Goal: Complete application form: Complete application form

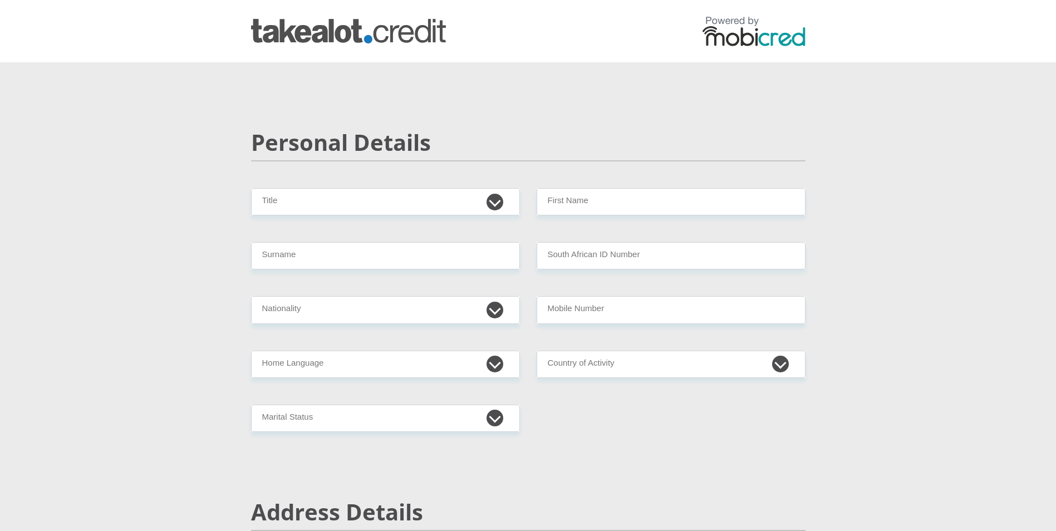
select select "Mrs"
click at [251, 188] on select "Mr Ms Mrs Dr Other" at bounding box center [385, 201] width 269 height 27
click at [437, 257] on input "Surname" at bounding box center [385, 255] width 269 height 27
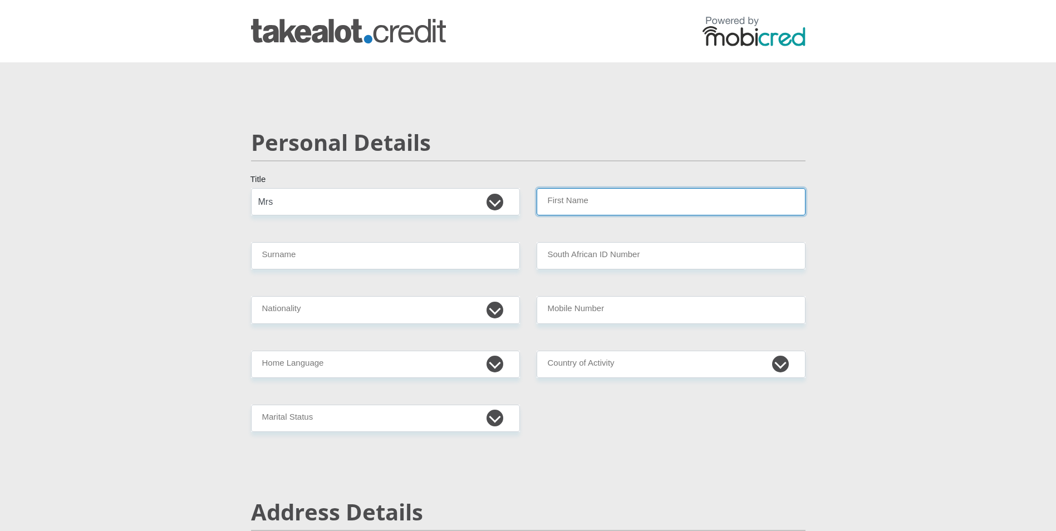
click at [630, 201] on input "First Name" at bounding box center [671, 201] width 269 height 27
type input "princess"
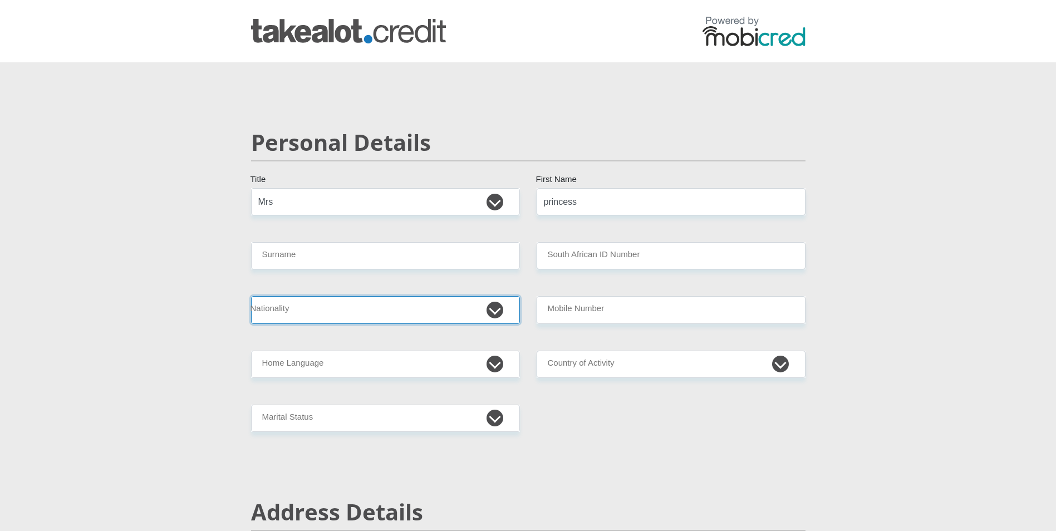
select select "ZAF"
type input "princess"
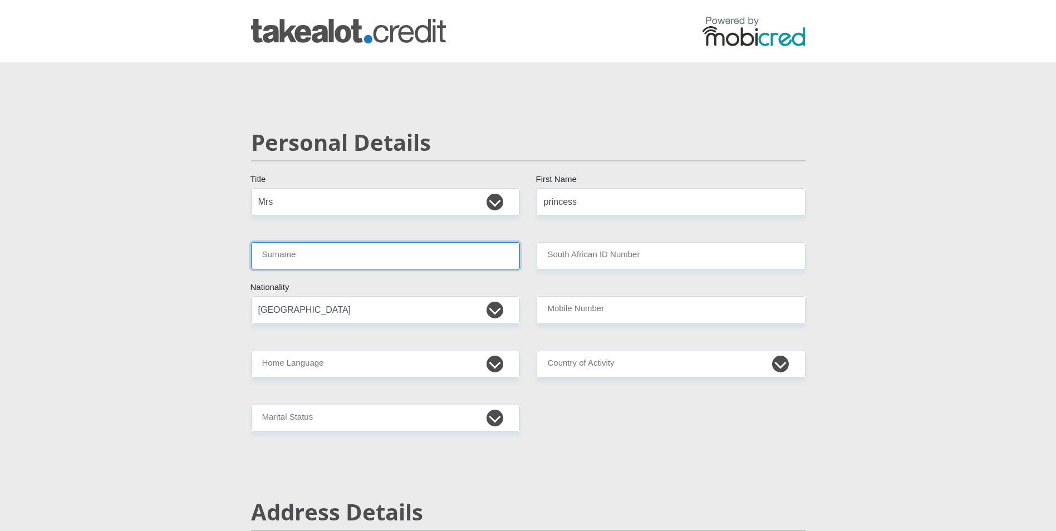
click at [303, 258] on input "Surname" at bounding box center [385, 255] width 269 height 27
type input "msongelwabapeti"
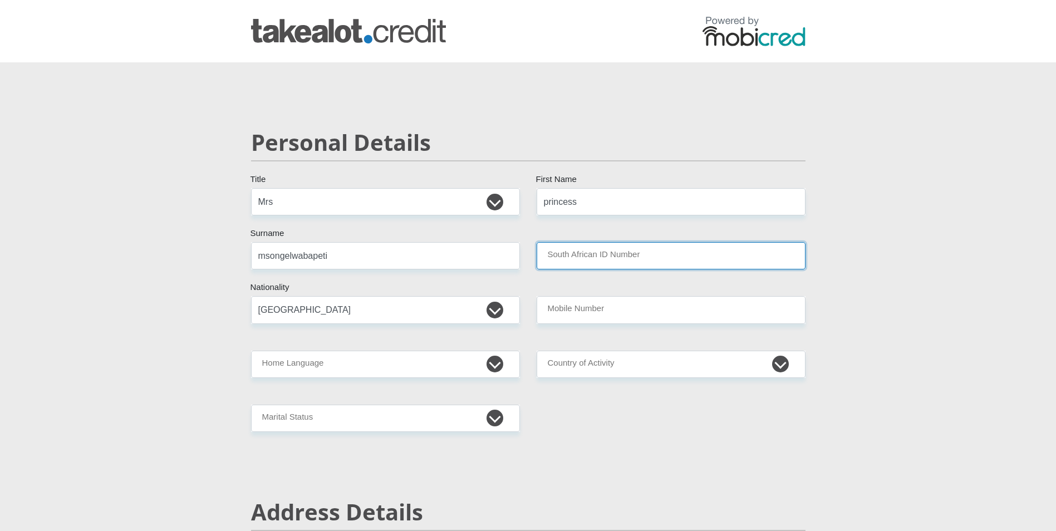
click at [588, 255] on input "South African ID Number" at bounding box center [671, 255] width 269 height 27
type input "8411121091087"
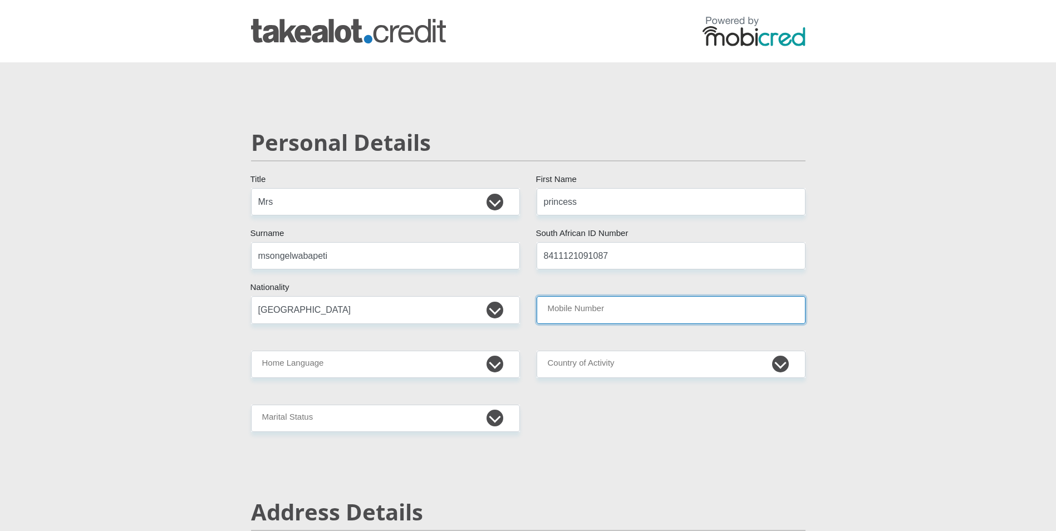
click at [588, 305] on input "Mobile Number" at bounding box center [671, 309] width 269 height 27
type input "0733078813"
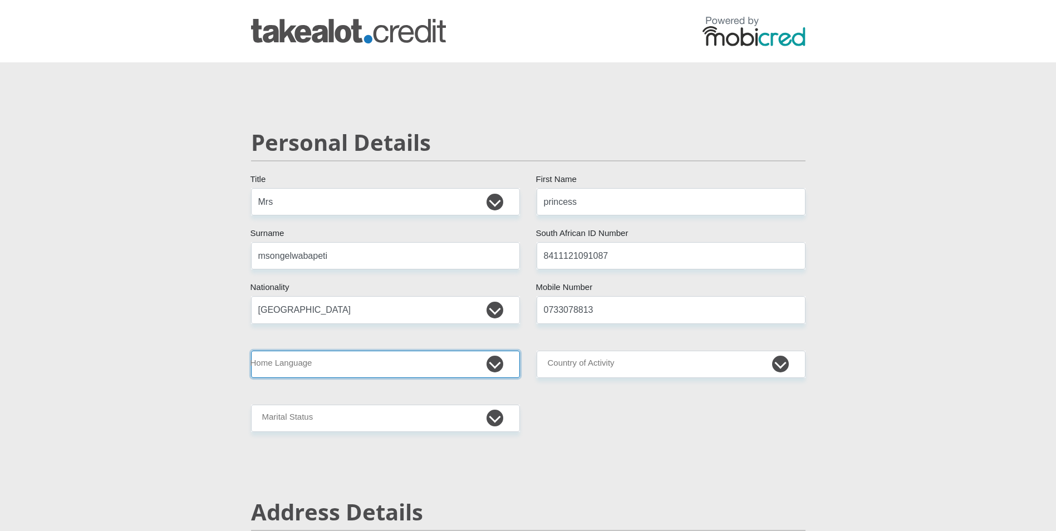
click at [368, 364] on select "Afrikaans English Sepedi South Ndebele Southern Sotho Swati Tsonga Tswana Venda…" at bounding box center [385, 364] width 269 height 27
select select "xho"
click at [251, 351] on select "Afrikaans English Sepedi South Ndebele Southern Sotho Swati Tsonga Tswana Venda…" at bounding box center [385, 364] width 269 height 27
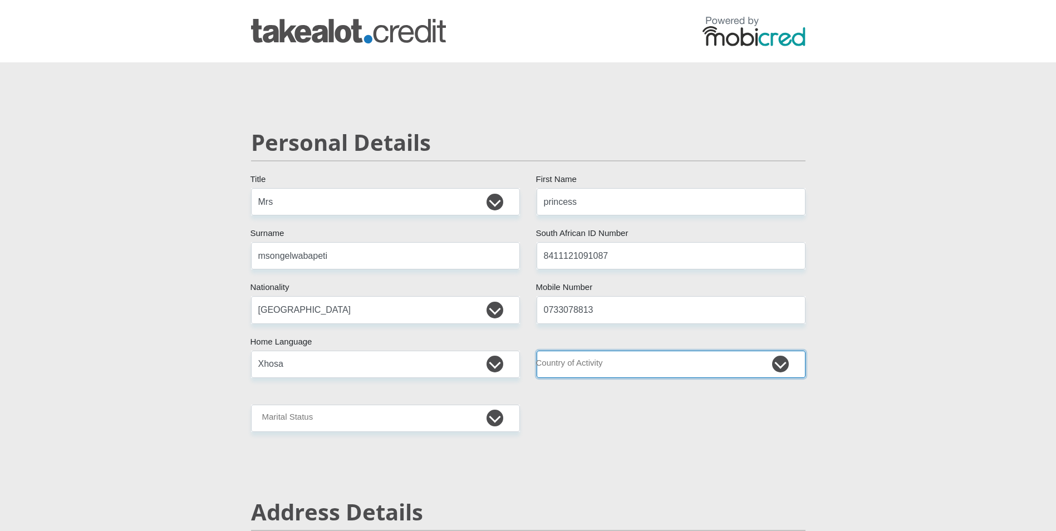
click at [783, 368] on select "South Africa Afghanistan Aland Islands Albania Algeria America Samoa American V…" at bounding box center [671, 364] width 269 height 27
select select "ZAF"
click at [537, 351] on select "South Africa Afghanistan Aland Islands Albania Algeria America Samoa American V…" at bounding box center [671, 364] width 269 height 27
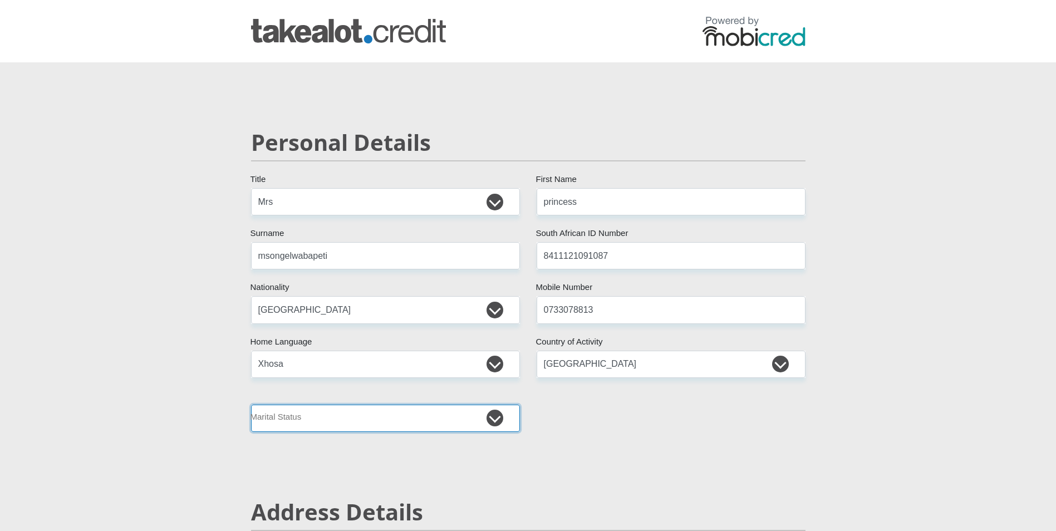
click at [497, 417] on select "Married ANC Single Divorced Widowed Married COP or Customary Law" at bounding box center [385, 418] width 269 height 27
select select "5"
click at [251, 405] on select "Married ANC Single Divorced Widowed Married COP or Customary Law" at bounding box center [385, 418] width 269 height 27
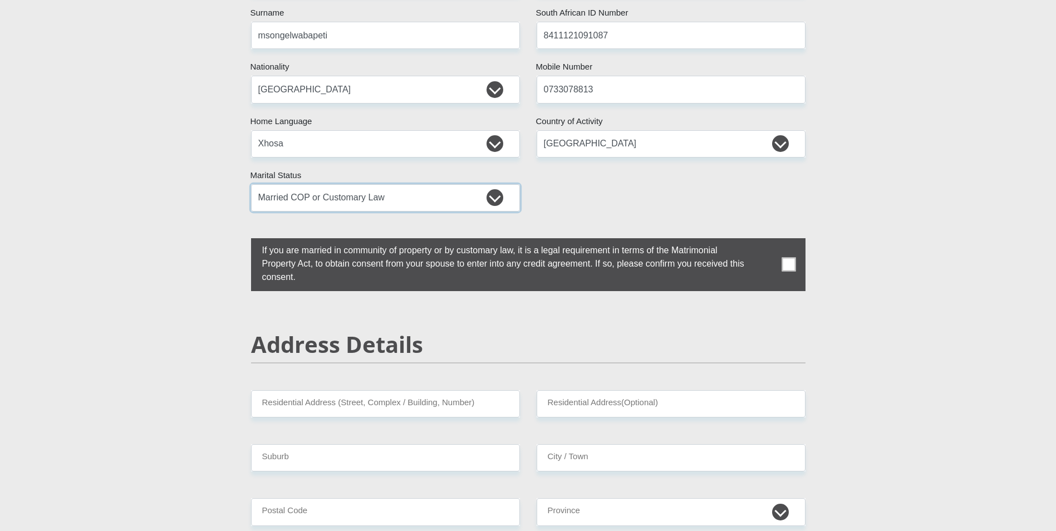
scroll to position [223, 0]
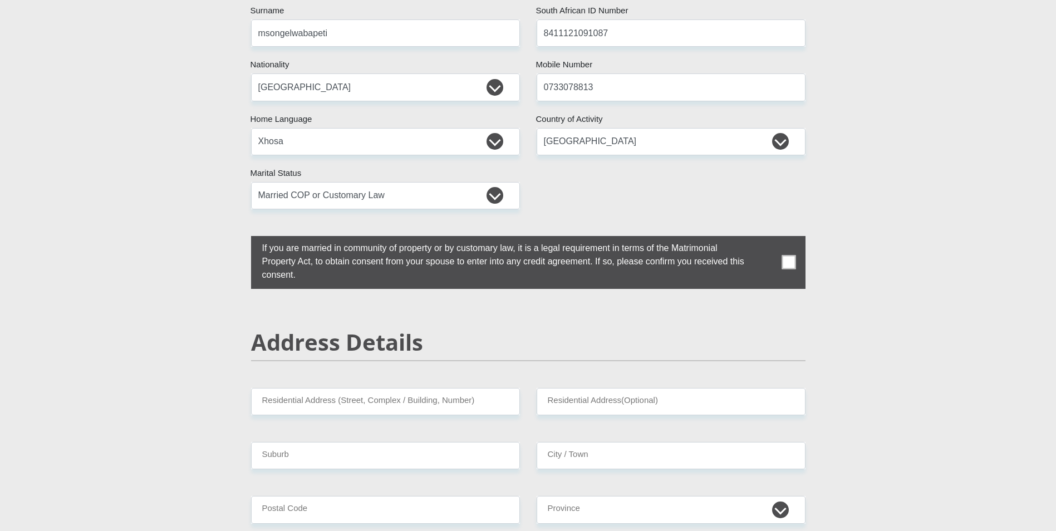
click at [791, 263] on span at bounding box center [789, 263] width 14 height 14
click at [240, 239] on input "checkbox" at bounding box center [240, 239] width 0 height 0
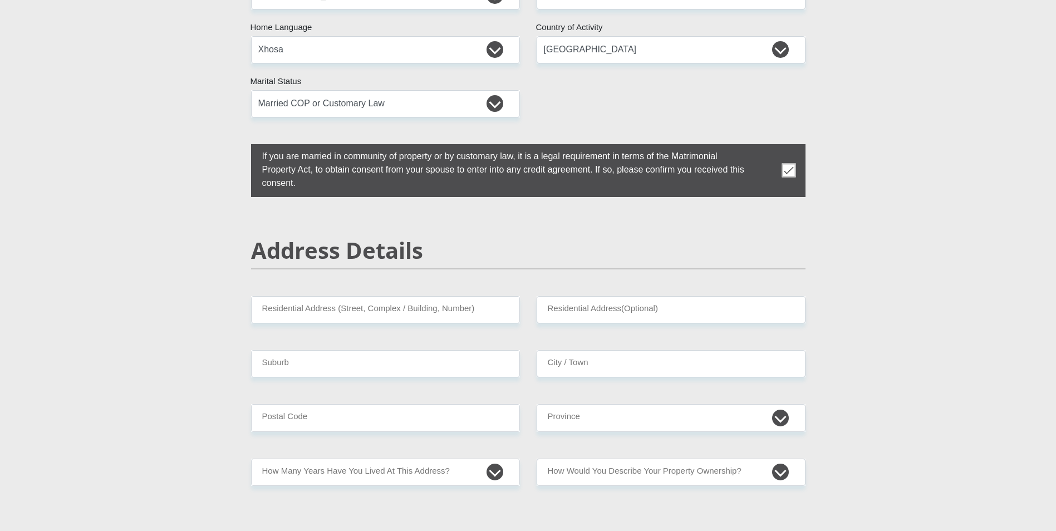
scroll to position [334, 0]
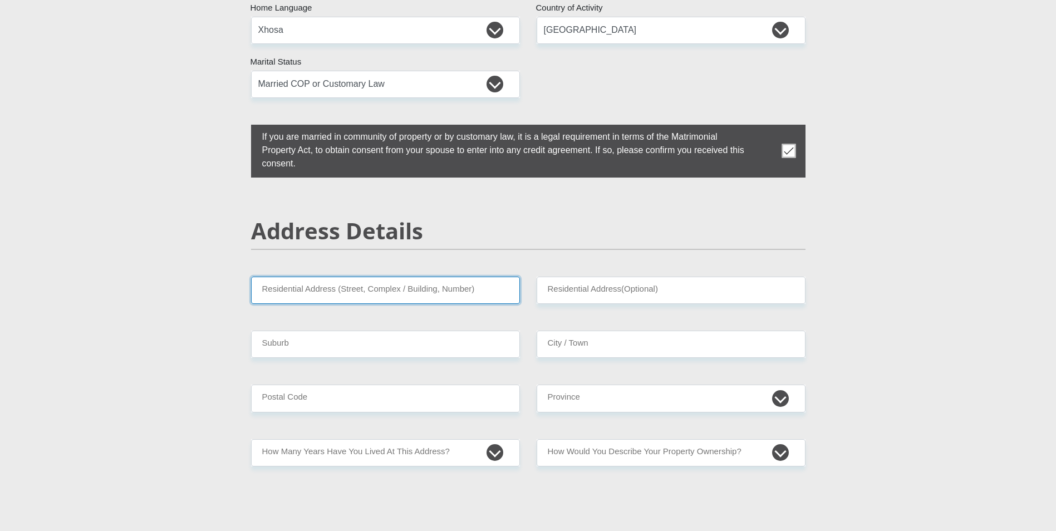
click at [450, 291] on input "Residential Address (Street, Complex / Building, Number)" at bounding box center [385, 290] width 269 height 27
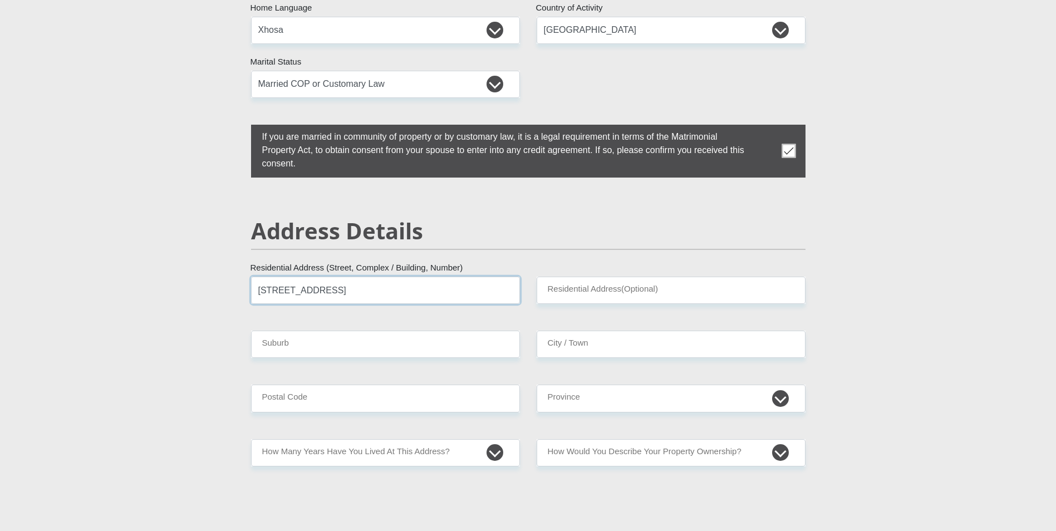
type input "22 Dolorite street"
click at [311, 345] on input "Suburb" at bounding box center [385, 344] width 269 height 27
type input "middelpos"
click at [597, 340] on input "City / Town" at bounding box center [671, 344] width 269 height 27
type input "saldanha"
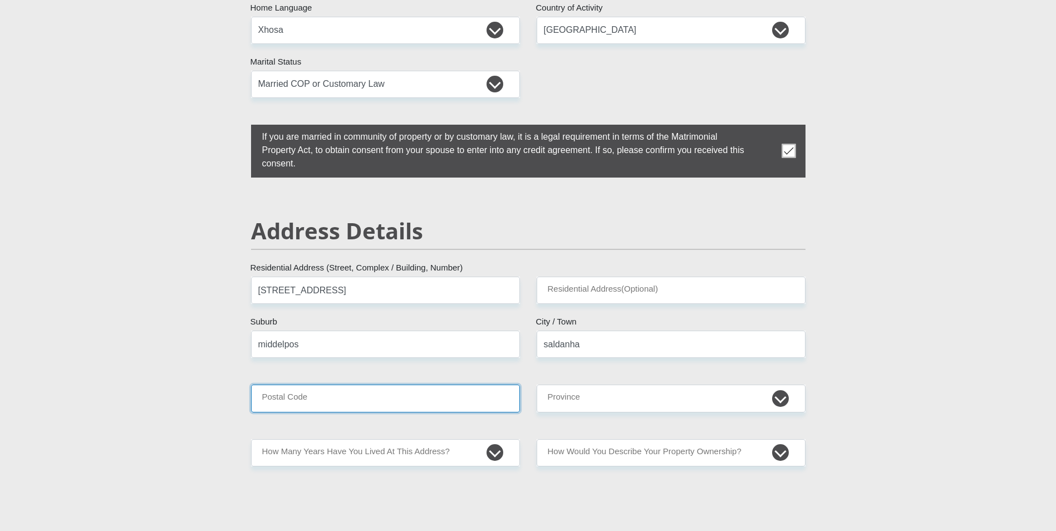
click at [365, 394] on input "Postal Code" at bounding box center [385, 398] width 269 height 27
type input "7395"
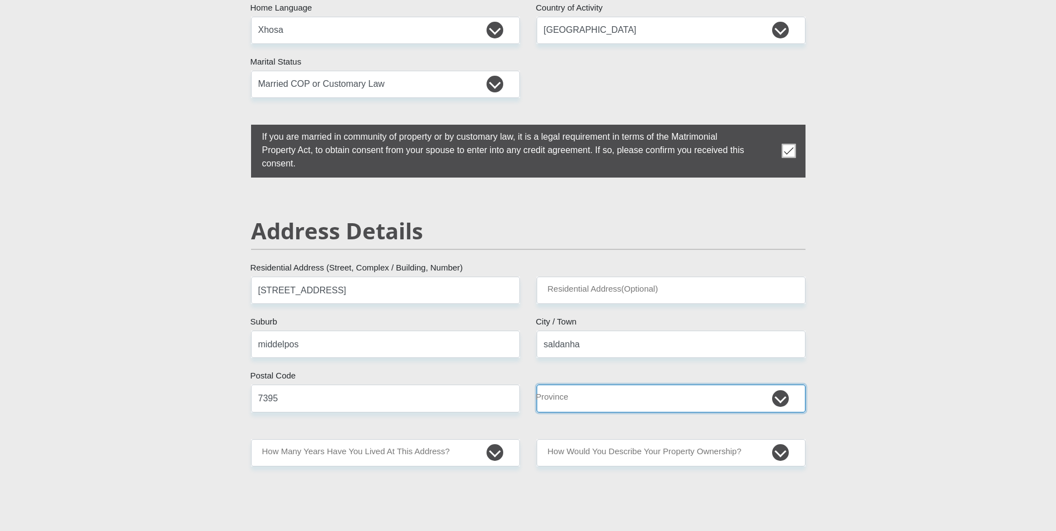
click at [671, 402] on select "Eastern Cape Free State Gauteng KwaZulu-Natal Limpopo Mpumalanga Northern Cape …" at bounding box center [671, 398] width 269 height 27
select select "Western Cape"
click at [537, 385] on select "Eastern Cape Free State Gauteng KwaZulu-Natal Limpopo Mpumalanga Northern Cape …" at bounding box center [671, 398] width 269 height 27
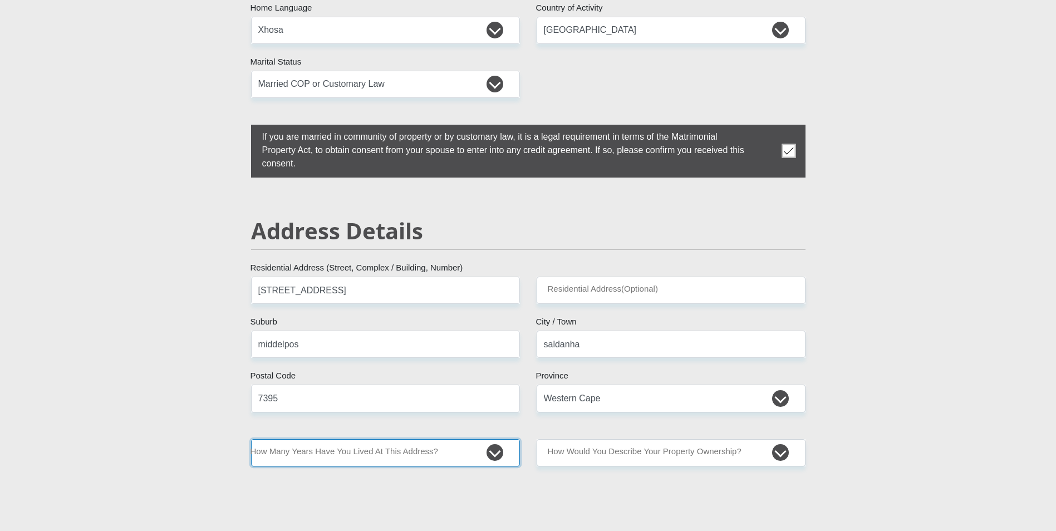
click at [491, 451] on select "less than 1 year 1-3 years 3-5 years 5+ years" at bounding box center [385, 452] width 269 height 27
select select "2"
click at [251, 439] on select "less than 1 year 1-3 years 3-5 years 5+ years" at bounding box center [385, 452] width 269 height 27
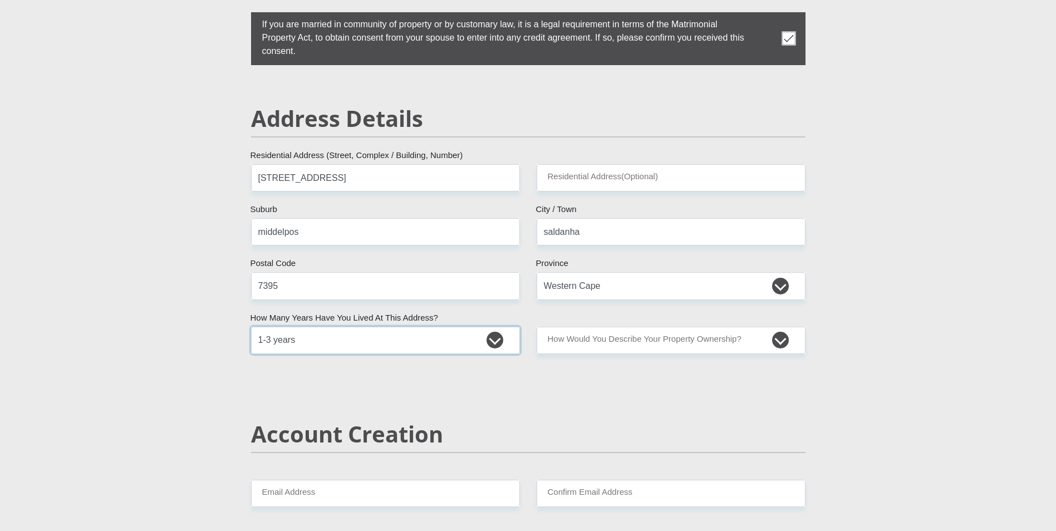
scroll to position [446, 0]
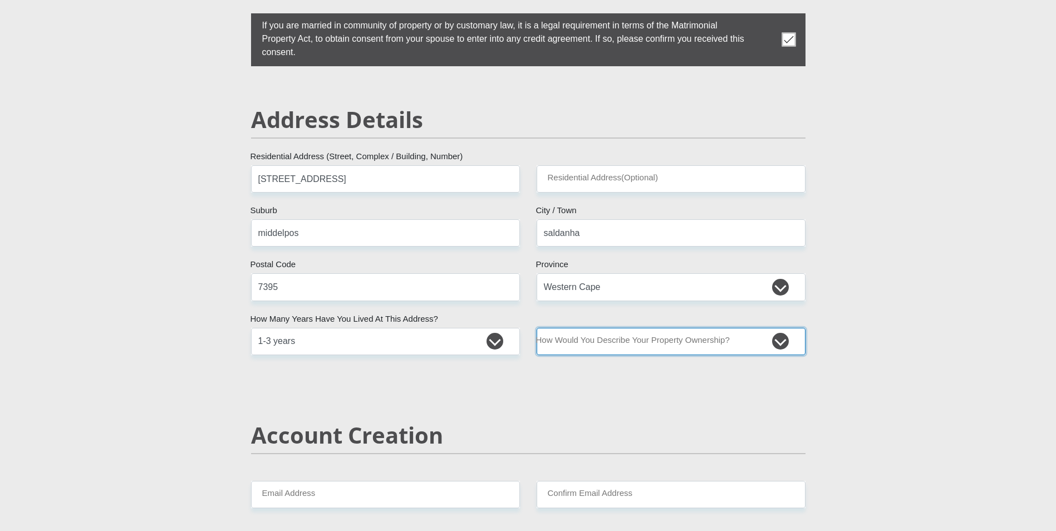
click at [781, 341] on select "Owned Rented Family Owned Company Dwelling" at bounding box center [671, 341] width 269 height 27
select select "parents"
click at [537, 328] on select "Owned Rented Family Owned Company Dwelling" at bounding box center [671, 341] width 269 height 27
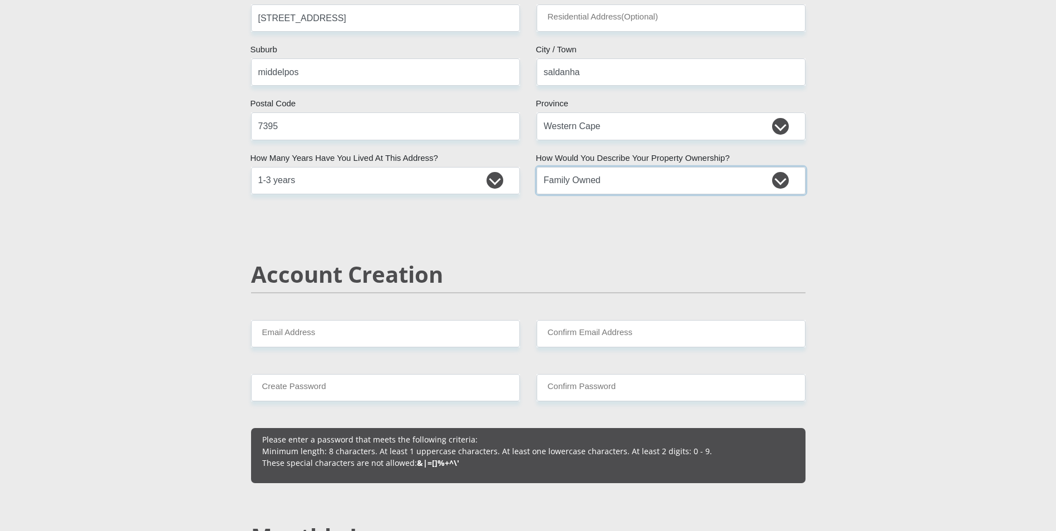
scroll to position [613, 0]
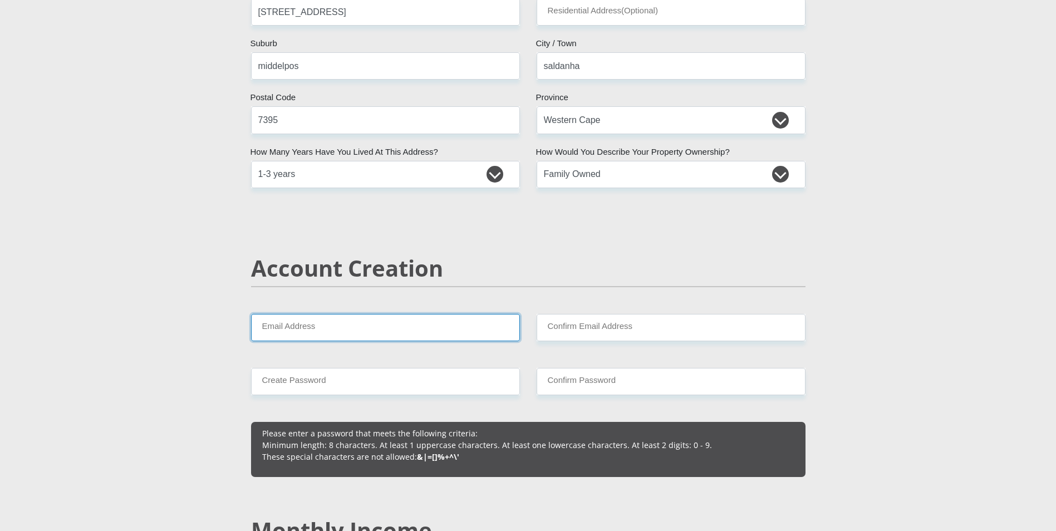
click at [434, 316] on input "Email Address" at bounding box center [385, 327] width 269 height 27
type input "princess.msongelwa@yahoo.com"
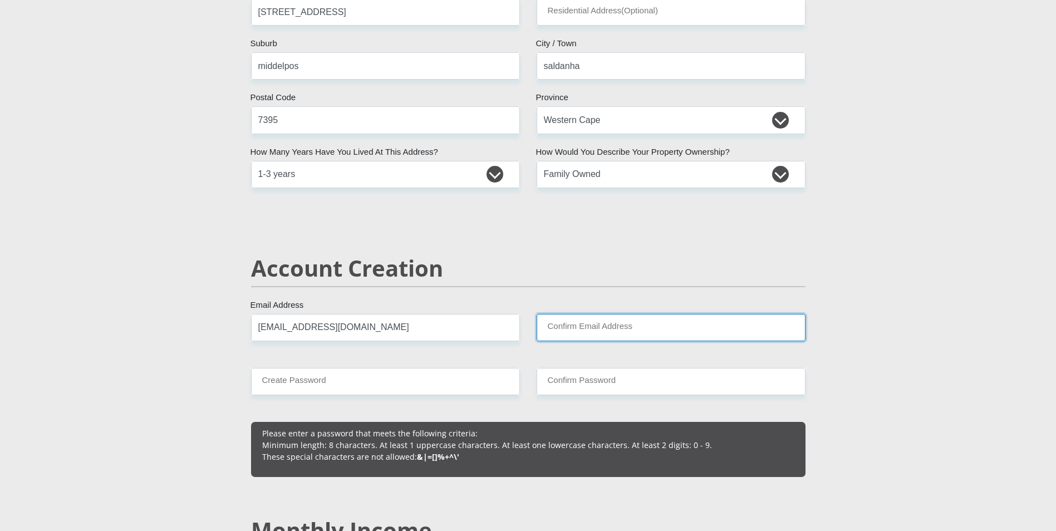
type input "princess.msongelwa@yahoo.com"
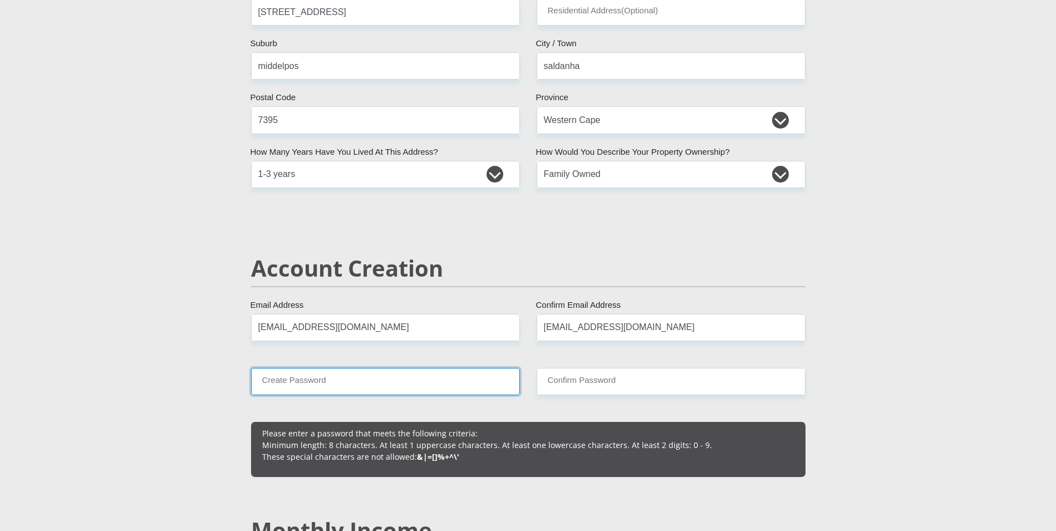
click at [393, 386] on input "Create Password" at bounding box center [385, 381] width 269 height 27
type input "Irofib17@"
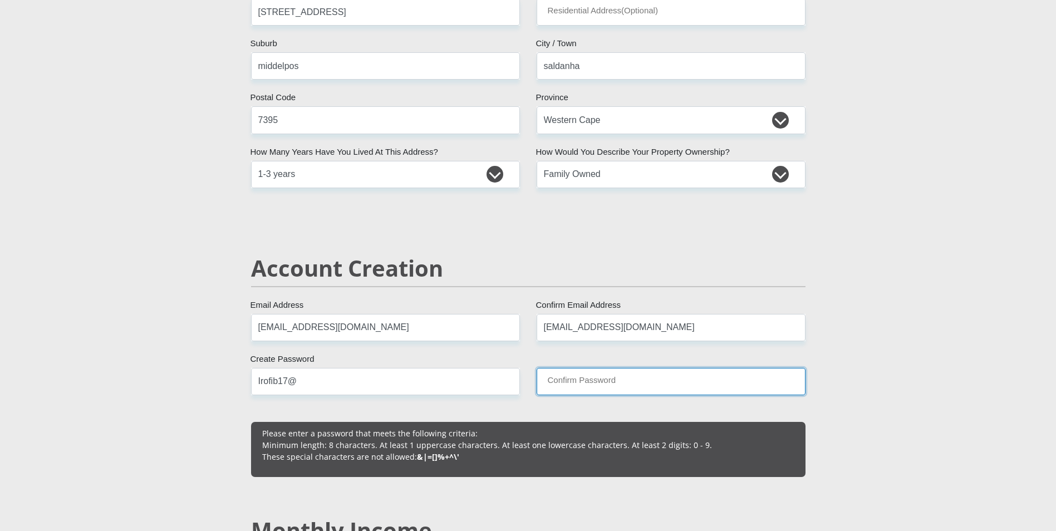
click at [581, 380] on input "Confirm Password" at bounding box center [671, 381] width 269 height 27
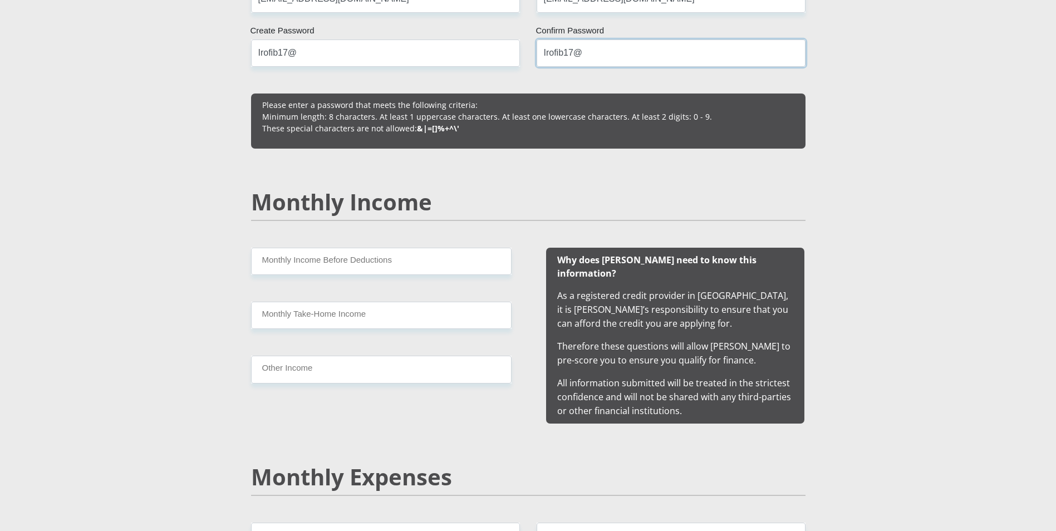
scroll to position [947, 0]
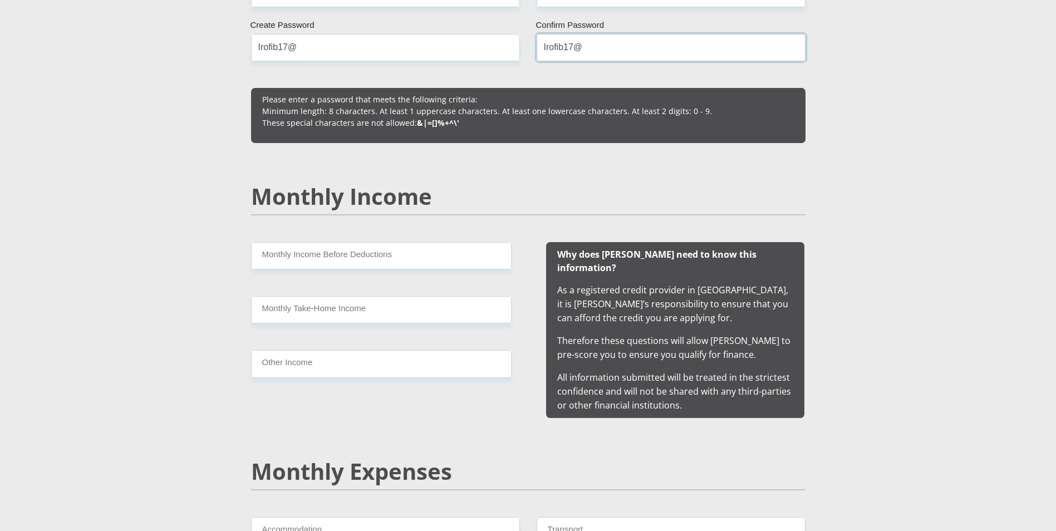
type input "Irofib17@"
click at [471, 257] on input "Monthly Income Before Deductions" at bounding box center [381, 255] width 261 height 27
type input "35000"
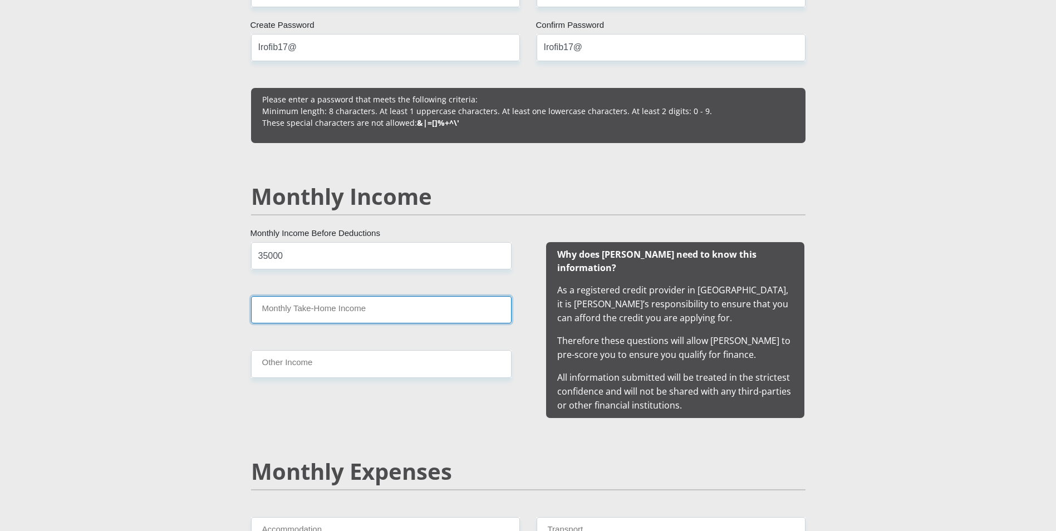
click at [372, 309] on input "Monthly Take-Home Income" at bounding box center [381, 309] width 261 height 27
type input "26000"
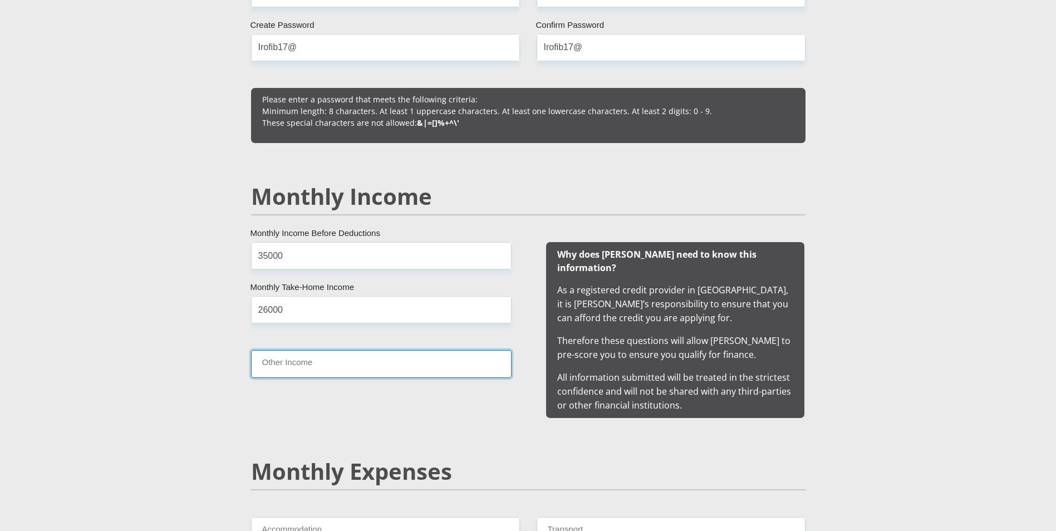
click at [324, 367] on input "Other Income" at bounding box center [381, 363] width 261 height 27
type input "45000"
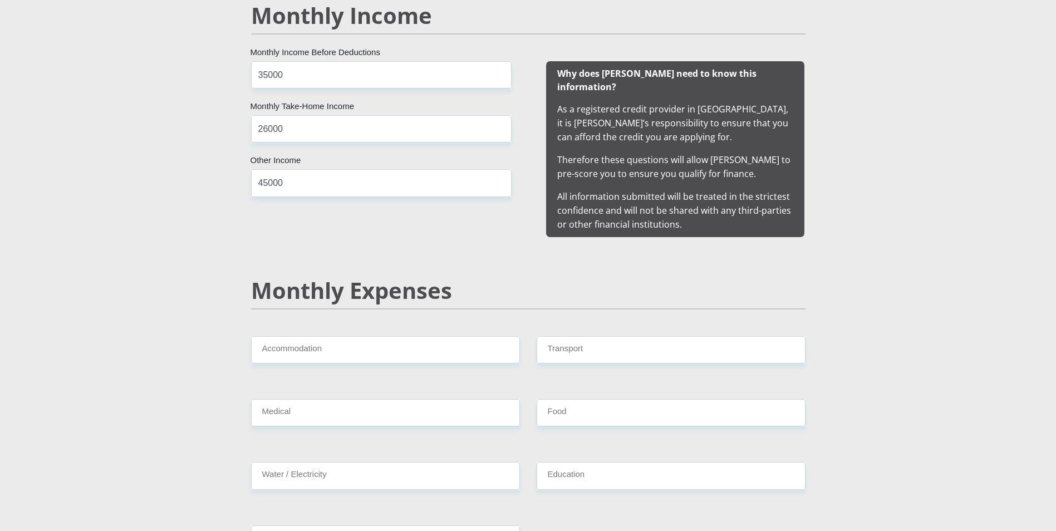
scroll to position [1170, 0]
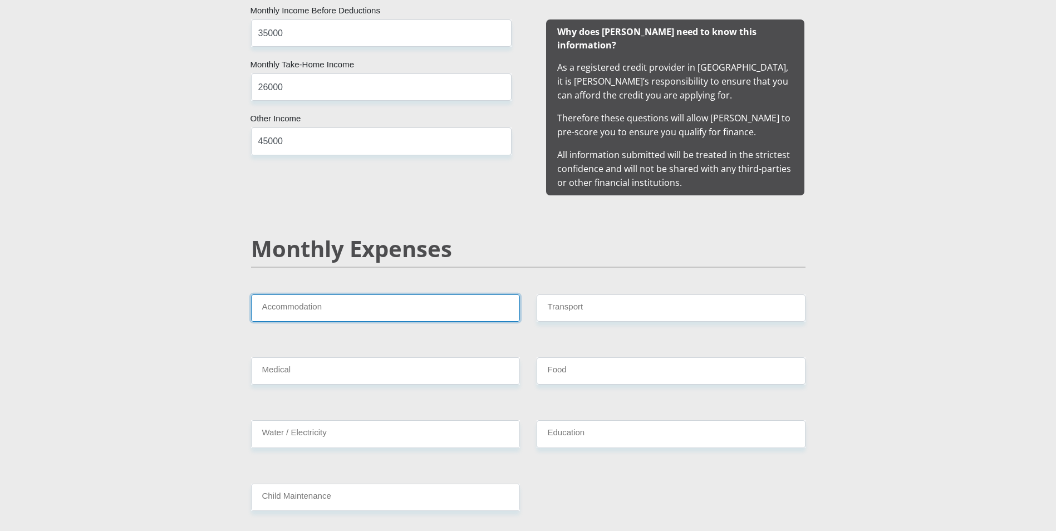
click at [413, 297] on input "Accommodation" at bounding box center [385, 308] width 269 height 27
type input "0"
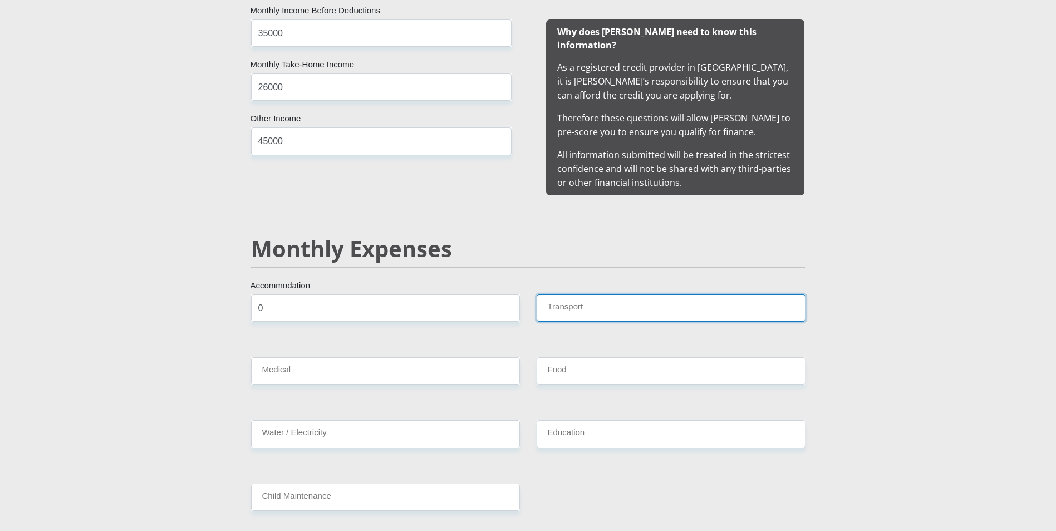
click at [603, 295] on input "Transport" at bounding box center [671, 308] width 269 height 27
type input "3"
type input "1500"
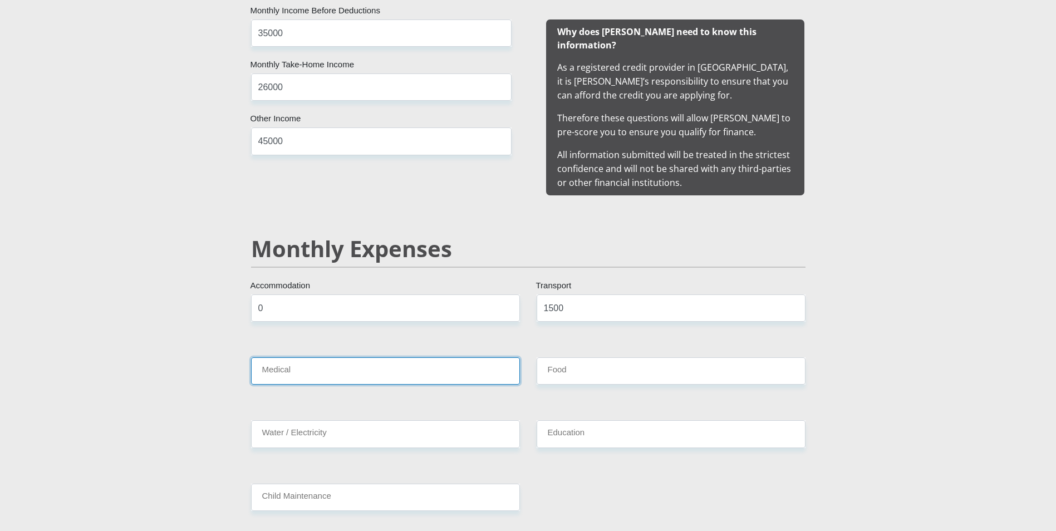
click at [472, 358] on input "Medical" at bounding box center [385, 371] width 269 height 27
type input "0"
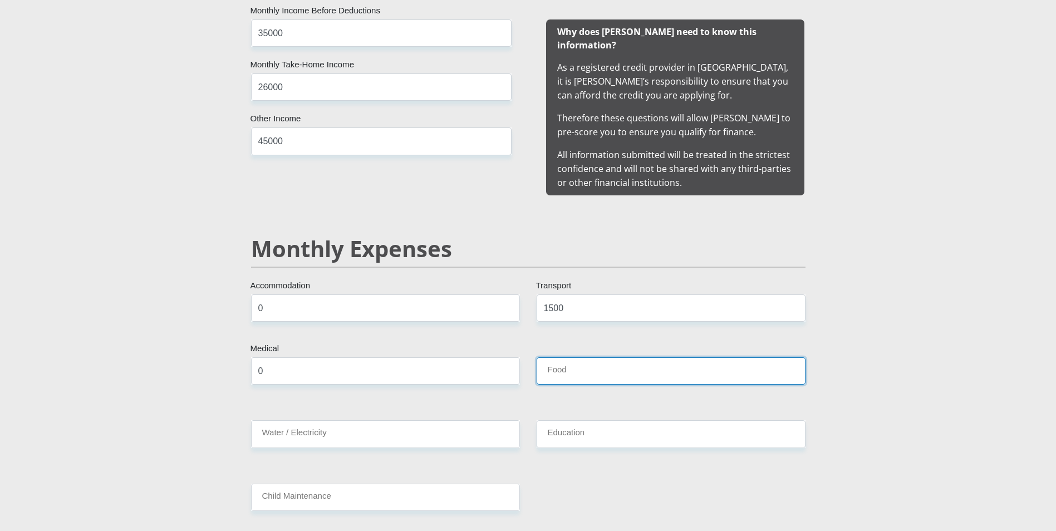
click at [594, 361] on input "Food" at bounding box center [671, 371] width 269 height 27
type input "5000"
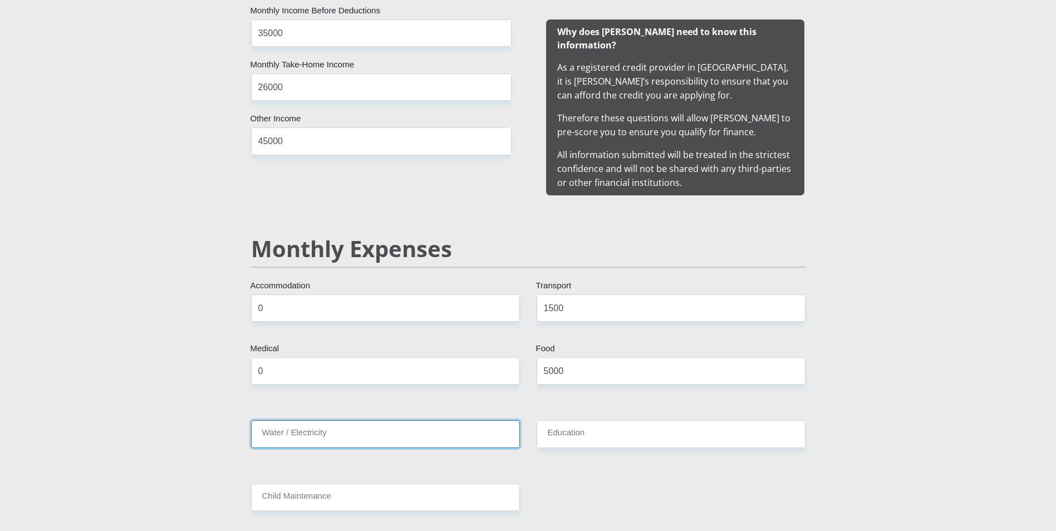
click at [444, 420] on input "Water / Electricity" at bounding box center [385, 433] width 269 height 27
type input "500"
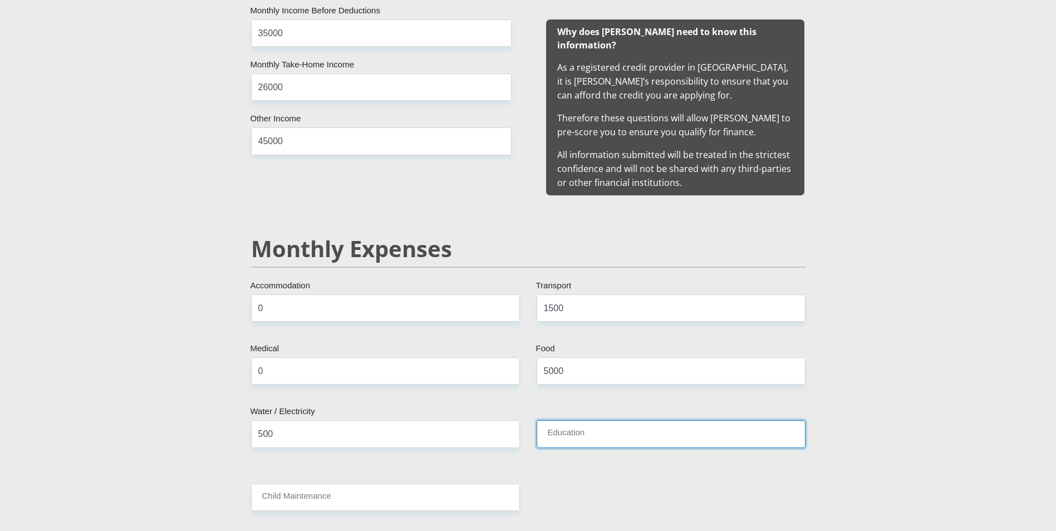
click at [584, 420] on input "Education" at bounding box center [671, 433] width 269 height 27
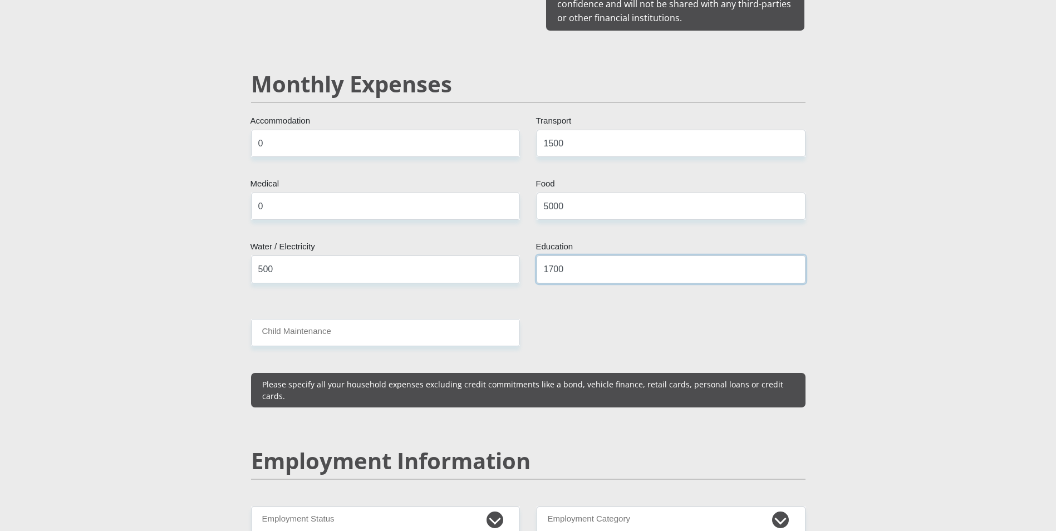
scroll to position [1337, 0]
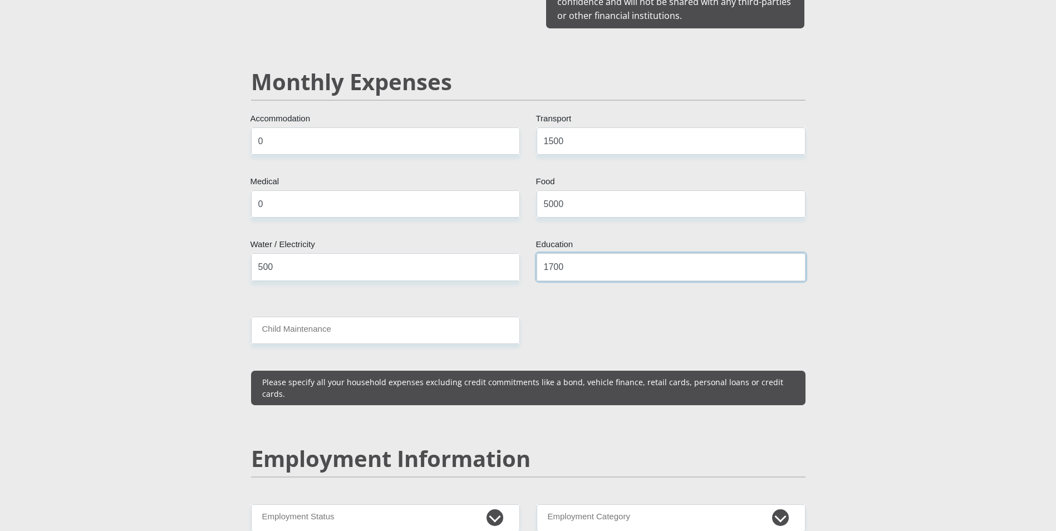
type input "1700"
click at [363, 322] on input "Child Maintenance" at bounding box center [385, 330] width 269 height 27
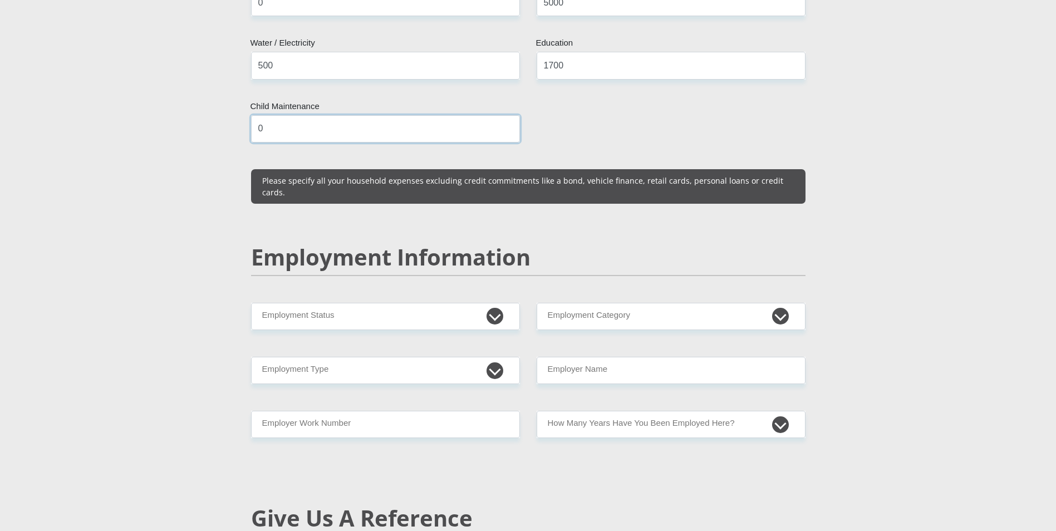
scroll to position [1559, 0]
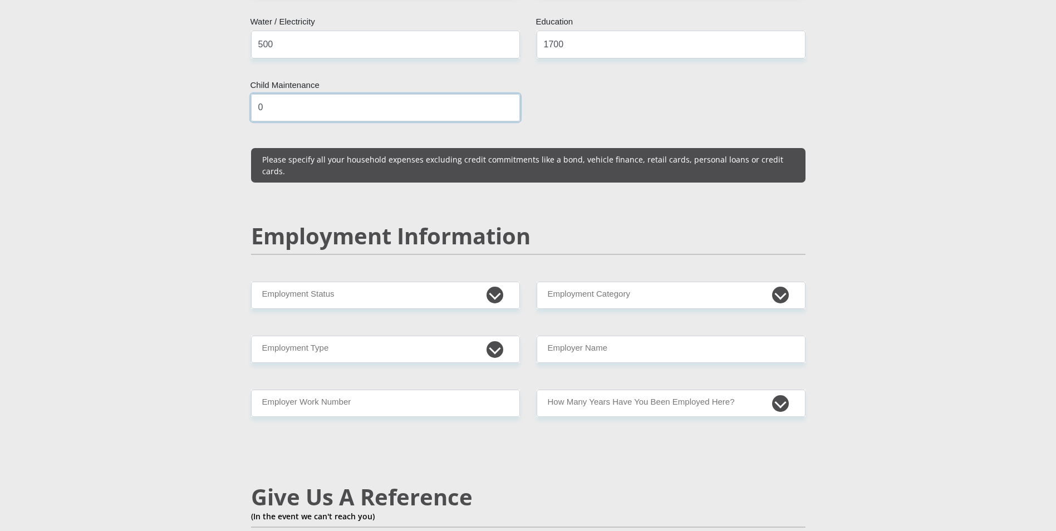
type input "0"
click at [490, 282] on select "Permanent/Full-time Part-time/Casual Contract Worker Self-Employed Housewife Re…" at bounding box center [385, 295] width 269 height 27
select select "1"
click at [251, 282] on select "Permanent/Full-time Part-time/Casual Contract Worker Self-Employed Housewife Re…" at bounding box center [385, 295] width 269 height 27
click at [777, 282] on select "AGRICULTURE ALCOHOL & TOBACCO CONSTRUCTION MATERIALS METALLURGY EQUIPMENT FOR R…" at bounding box center [671, 295] width 269 height 27
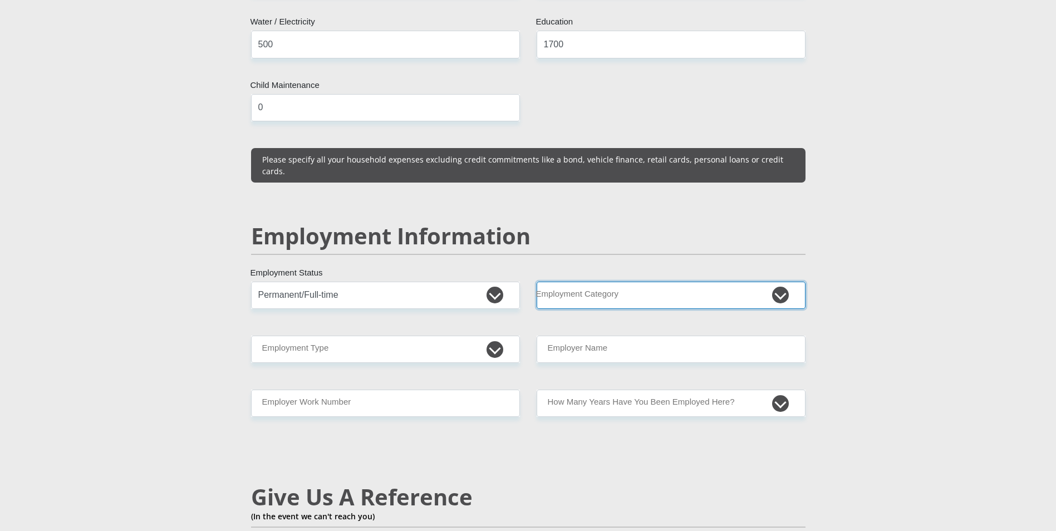
select select "77"
click at [537, 282] on select "AGRICULTURE ALCOHOL & TOBACCO CONSTRUCTION MATERIALS METALLURGY EQUIPMENT FOR R…" at bounding box center [671, 295] width 269 height 27
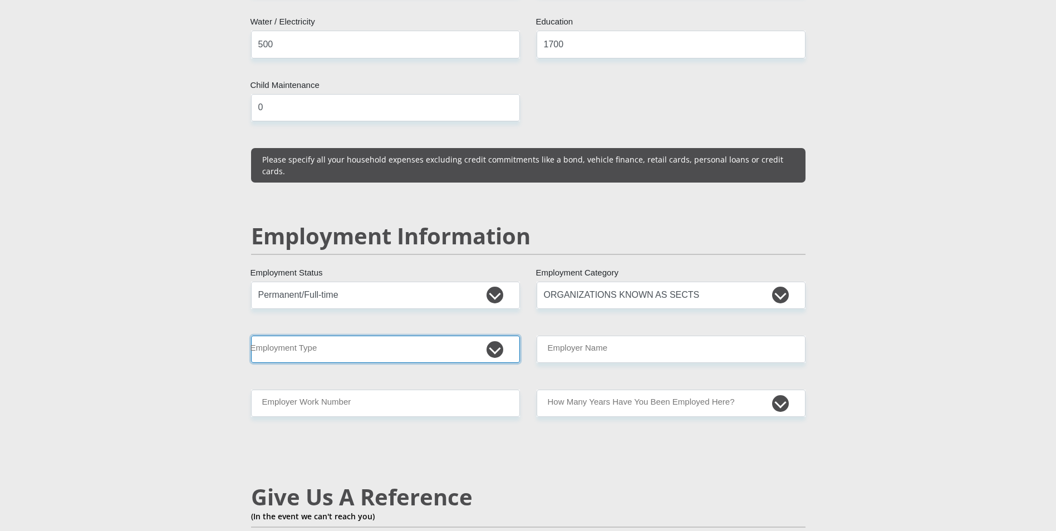
click at [494, 336] on select "College/Lecturer Craft Seller Creative Driver Executive Farmer Forces - Non Com…" at bounding box center [385, 349] width 269 height 27
click at [784, 282] on select "AGRICULTURE ALCOHOL & TOBACCO CONSTRUCTION MATERIALS METALLURGY EQUIPMENT FOR R…" at bounding box center [671, 295] width 269 height 27
click at [868, 345] on section "Personal Details Mr Ms Mrs Dr Other Title princess First Name msongelwabapeti S…" at bounding box center [528, 251] width 1056 height 3497
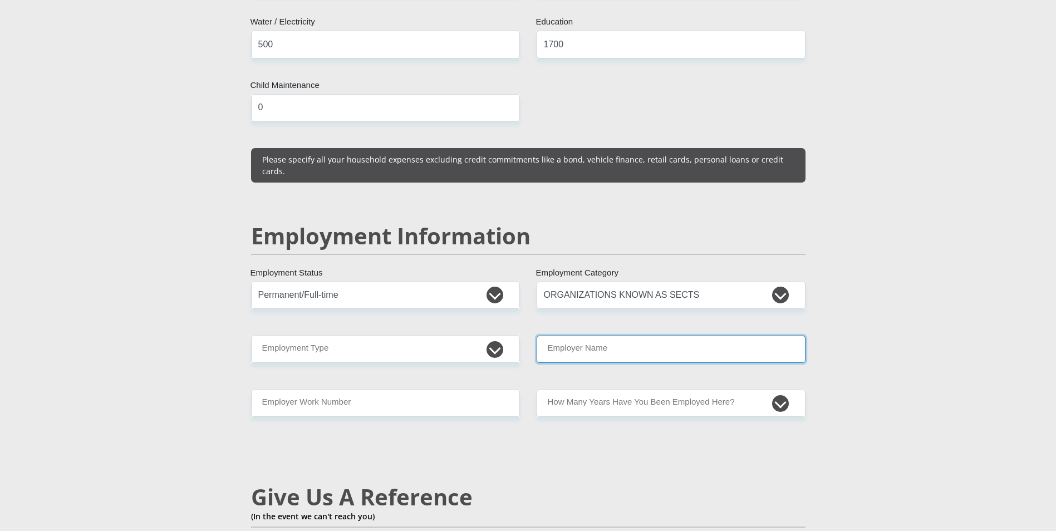
click at [720, 336] on input "Employer Name" at bounding box center [671, 349] width 269 height 27
type input "SaldanhaBayMunicipality"
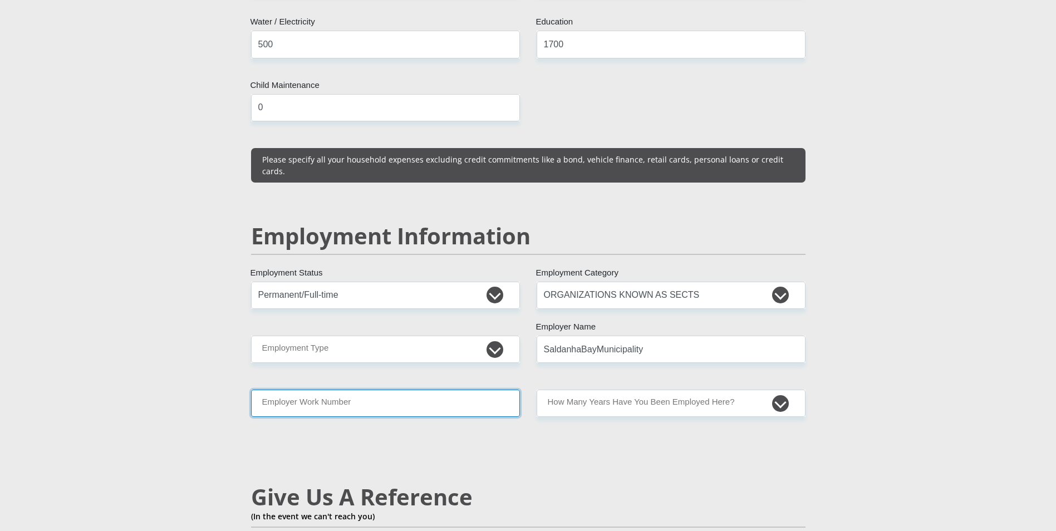
click at [425, 390] on input "Employer Work Number" at bounding box center [385, 403] width 269 height 27
type input "0227017067"
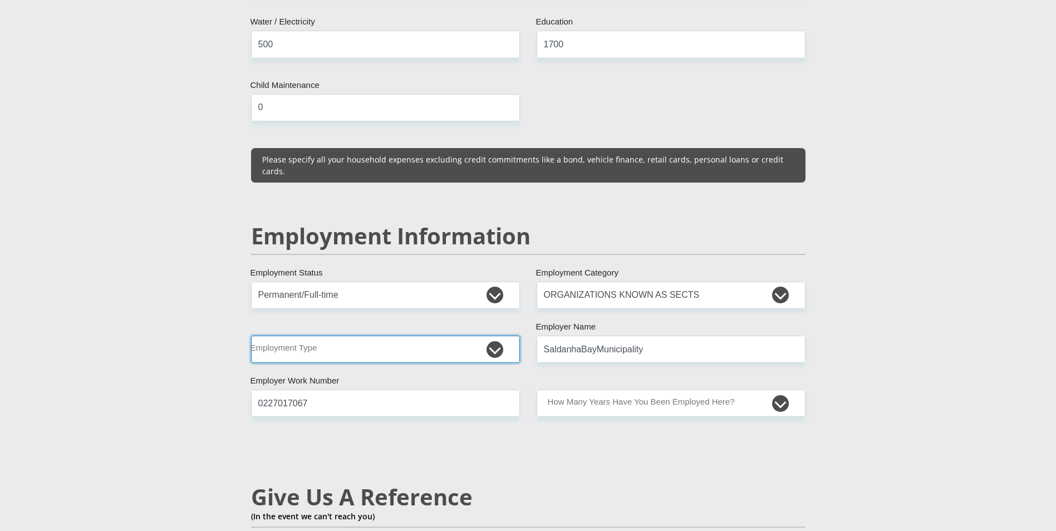
click at [496, 336] on select "College/Lecturer Craft Seller Creative Driver Executive Farmer Forces - Non Com…" at bounding box center [385, 349] width 269 height 27
select select "Office Staff/Clerk"
click at [251, 336] on select "College/Lecturer Craft Seller Creative Driver Executive Farmer Forces - Non Com…" at bounding box center [385, 349] width 269 height 27
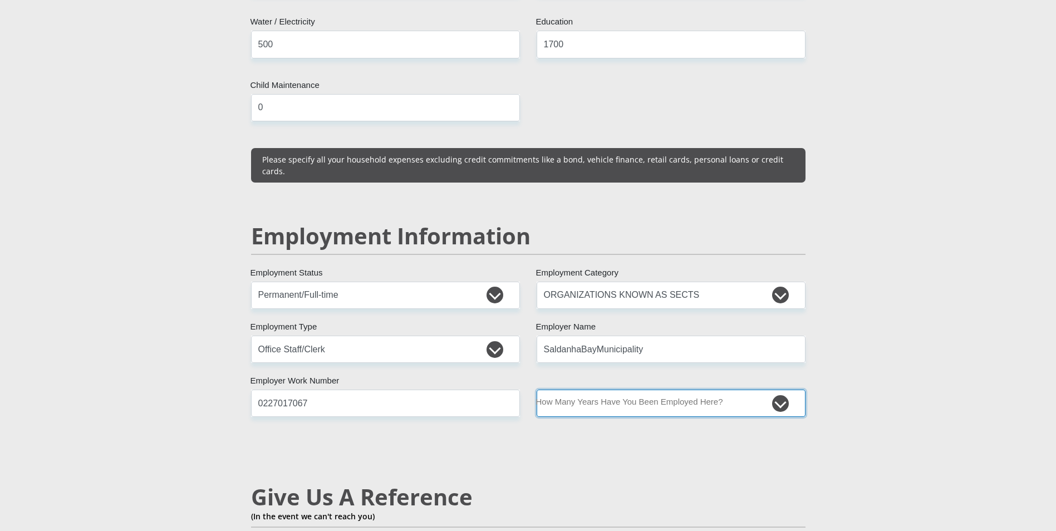
click at [781, 390] on select "less than 1 year 1-3 years 3-5 years 5+ years" at bounding box center [671, 403] width 269 height 27
select select "6"
click at [537, 390] on select "less than 1 year 1-3 years 3-5 years 5+ years" at bounding box center [671, 403] width 269 height 27
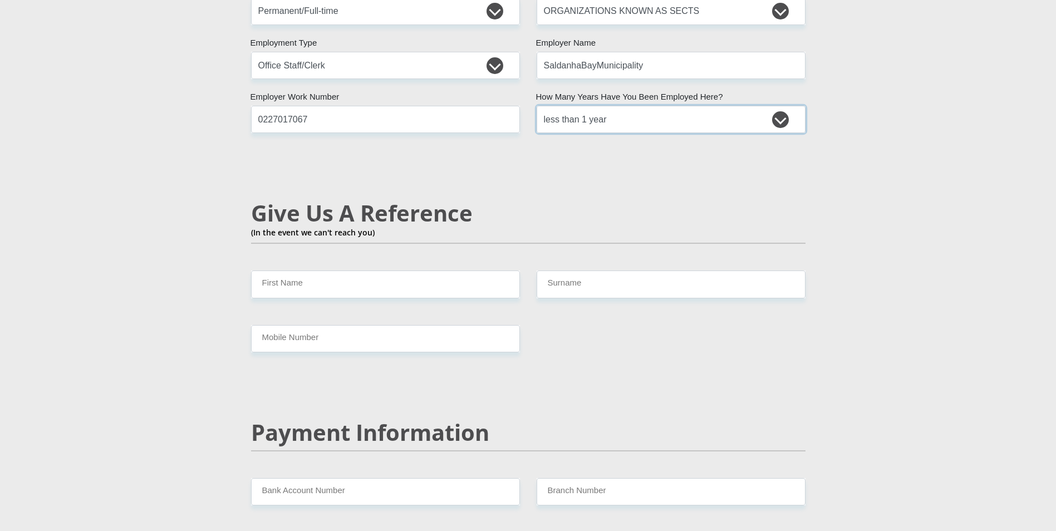
scroll to position [1842, 0]
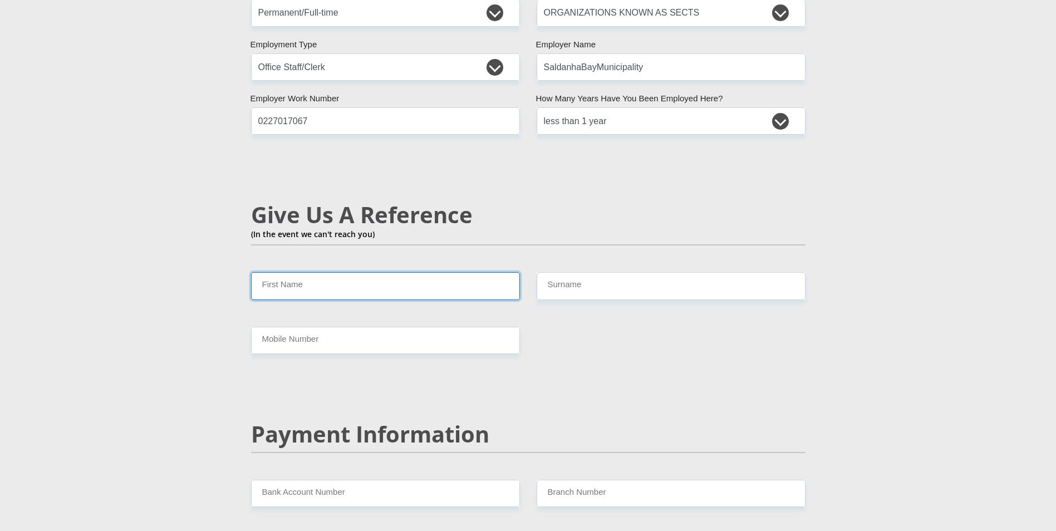
click at [325, 272] on input "First Name" at bounding box center [385, 285] width 269 height 27
type input "Limise"
type input "Bapeti"
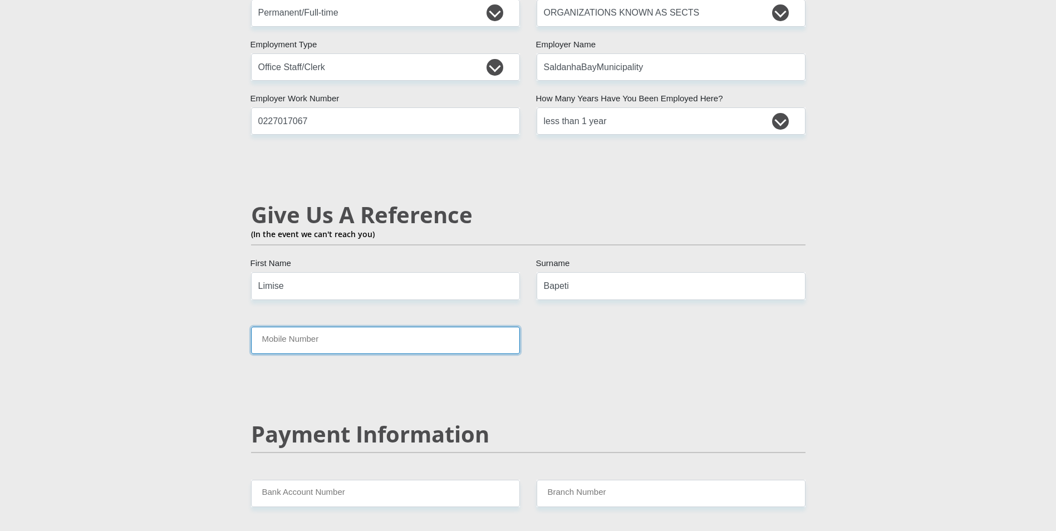
click at [338, 327] on input "Mobile Number" at bounding box center [385, 340] width 269 height 27
type input "0733078813"
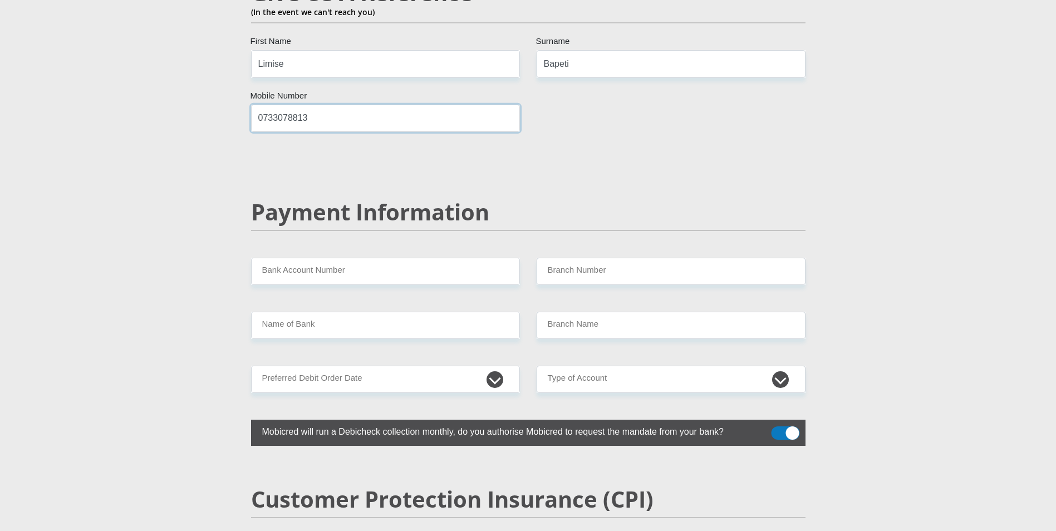
scroll to position [2064, 0]
click at [363, 257] on input "Bank Account Number" at bounding box center [385, 270] width 269 height 27
type input "1345752057"
click at [586, 257] on input "Branch Number" at bounding box center [671, 270] width 269 height 27
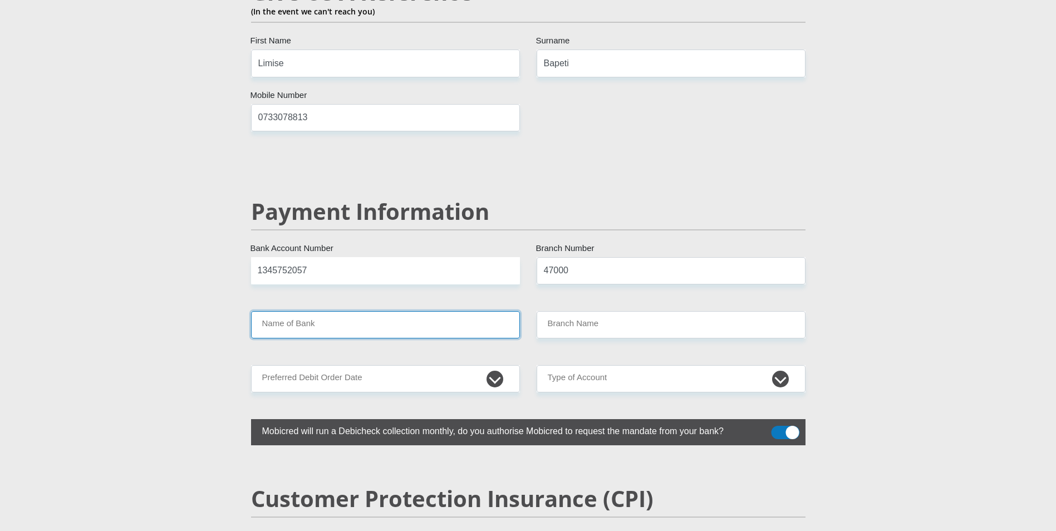
click at [322, 311] on input "Name of Bank" at bounding box center [385, 324] width 269 height 27
click at [277, 311] on input "Name of Bank" at bounding box center [385, 324] width 269 height 27
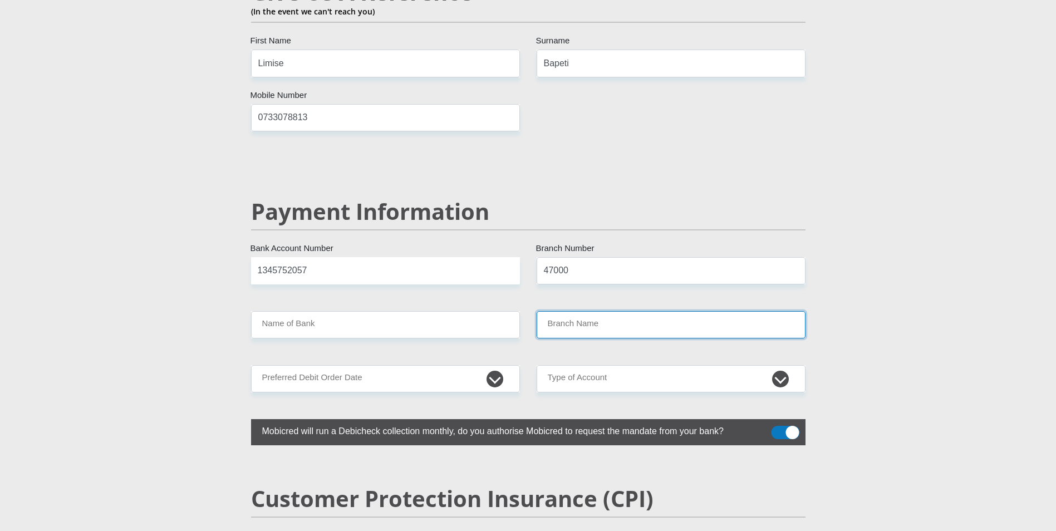
click at [614, 311] on input "Branch Name" at bounding box center [671, 324] width 269 height 27
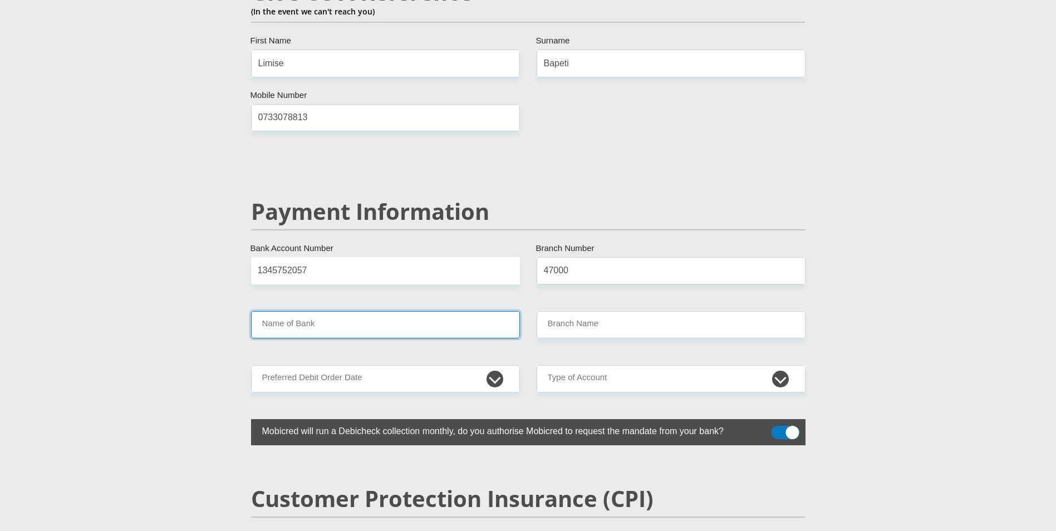
click at [398, 311] on input "Name of Bank" at bounding box center [385, 324] width 269 height 27
click at [573, 257] on input "47000" at bounding box center [671, 270] width 269 height 27
type input "4"
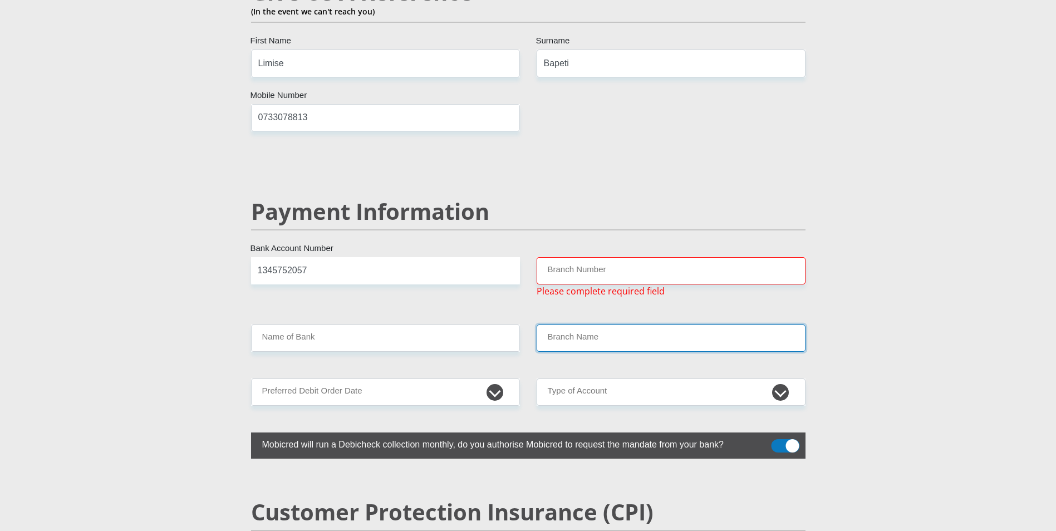
click at [601, 325] on input "Branch Name" at bounding box center [671, 338] width 269 height 27
click at [577, 257] on input "Branch Number" at bounding box center [671, 270] width 269 height 27
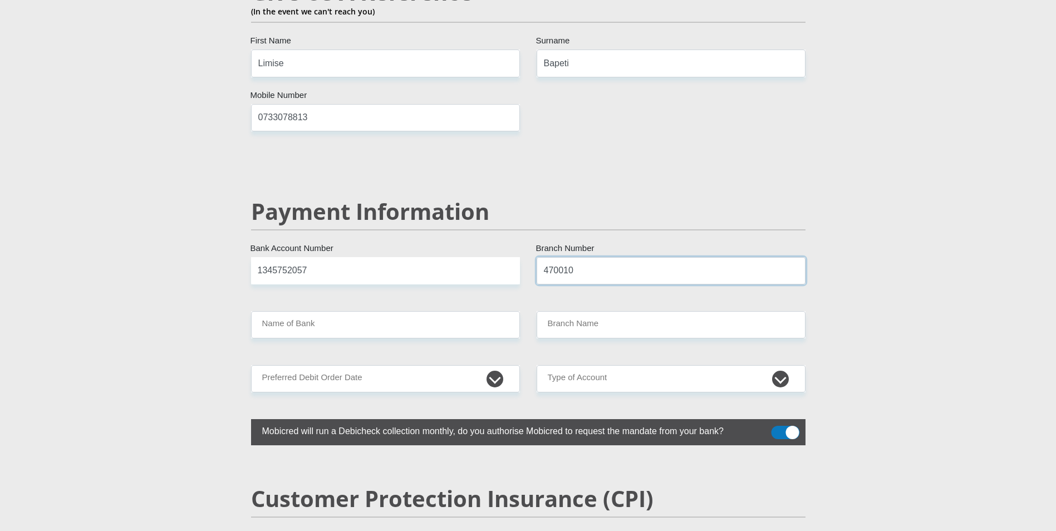
type input "470010"
click at [343, 311] on input "Name of Bank" at bounding box center [385, 324] width 269 height 27
type input "CAPITEC BANK LIMITED"
type input "CAPITEC BANK CPC"
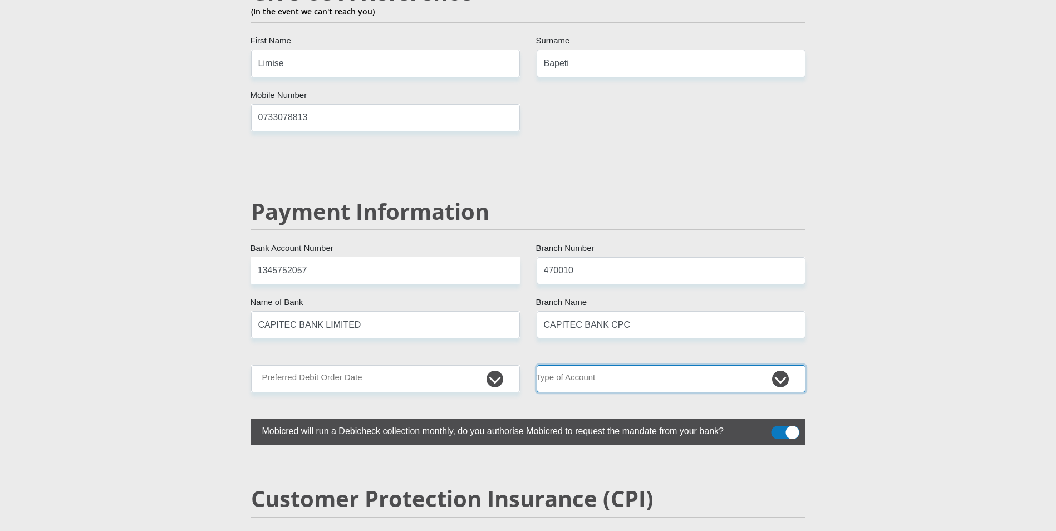
click at [692, 365] on select "Cheque Savings" at bounding box center [671, 378] width 269 height 27
select select "SAV"
click at [537, 365] on select "Cheque Savings" at bounding box center [671, 378] width 269 height 27
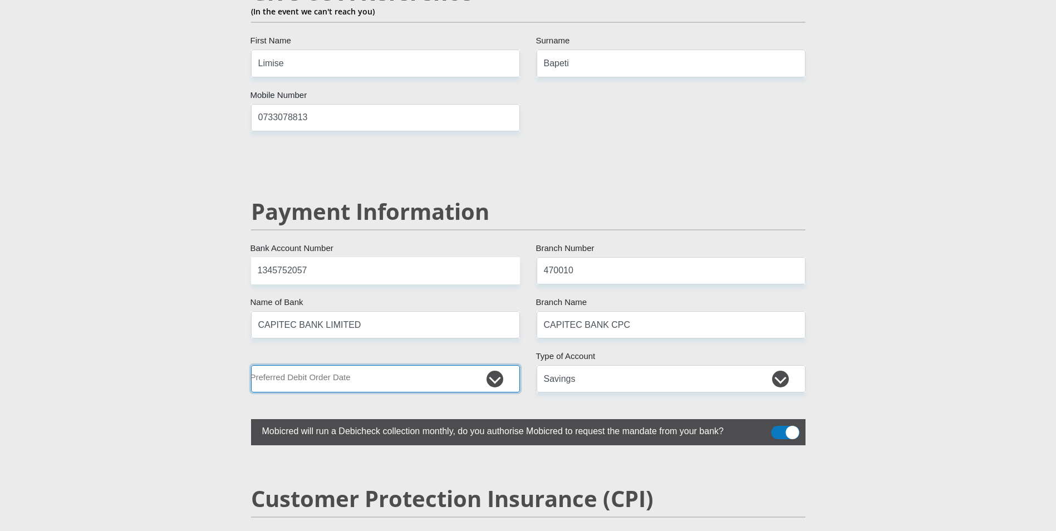
click at [420, 365] on select "1st 2nd 3rd 4th 5th 7th 18th 19th 20th 21st 22nd 23rd 24th 25th 26th 27th 28th …" at bounding box center [385, 378] width 269 height 27
select select "25"
click at [251, 365] on select "1st 2nd 3rd 4th 5th 7th 18th 19th 20th 21st 22nd 23rd 24th 25th 26th 27th 28th …" at bounding box center [385, 378] width 269 height 27
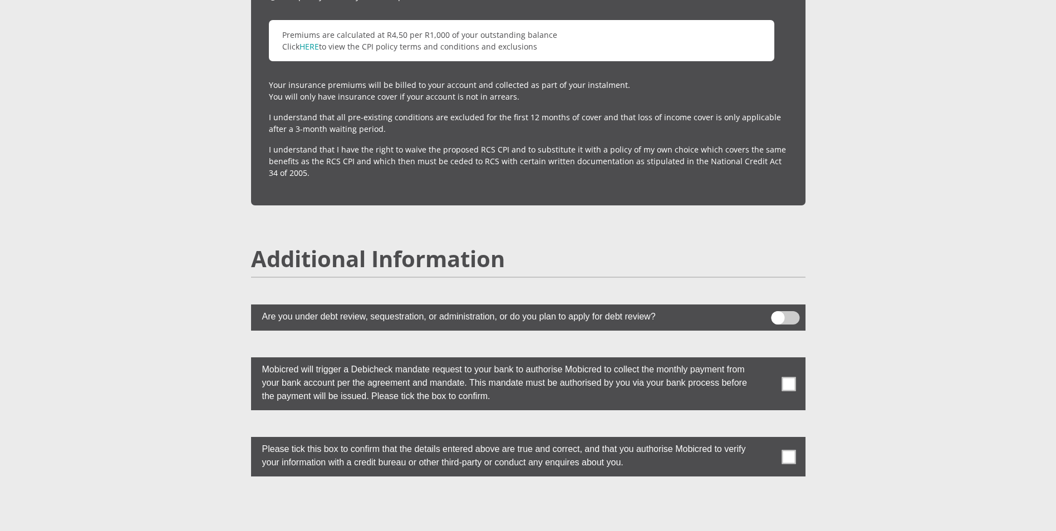
scroll to position [2844, 0]
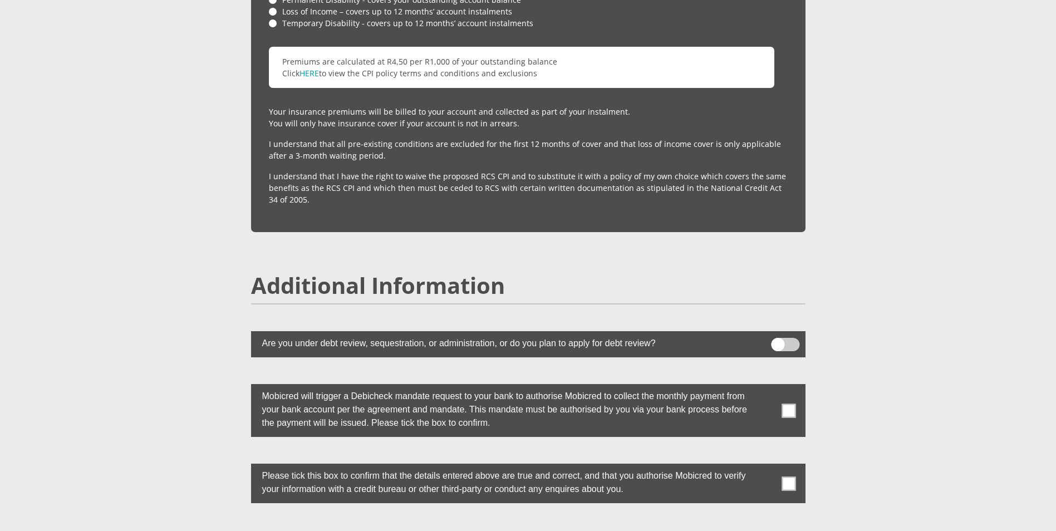
click at [789, 404] on span at bounding box center [789, 411] width 14 height 14
click at [767, 387] on input "checkbox" at bounding box center [767, 387] width 0 height 0
click at [792, 477] on span at bounding box center [789, 484] width 14 height 14
click at [767, 467] on input "checkbox" at bounding box center [767, 467] width 0 height 0
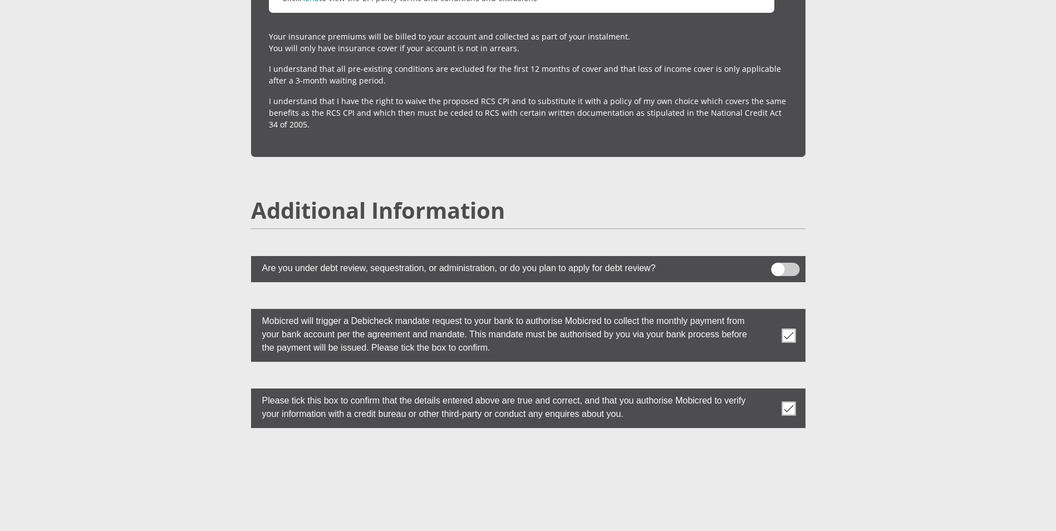
scroll to position [3067, 0]
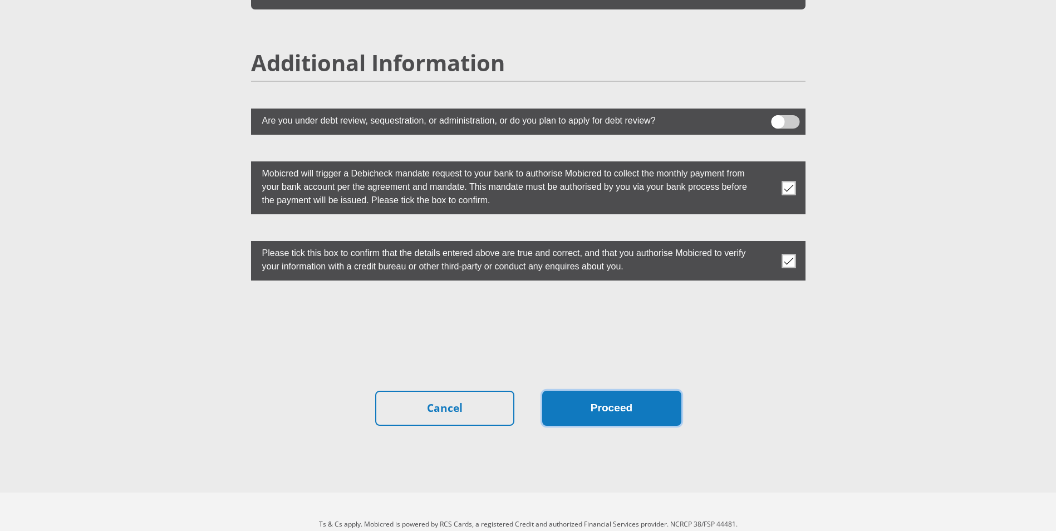
click at [576, 392] on button "Proceed" at bounding box center [611, 408] width 139 height 35
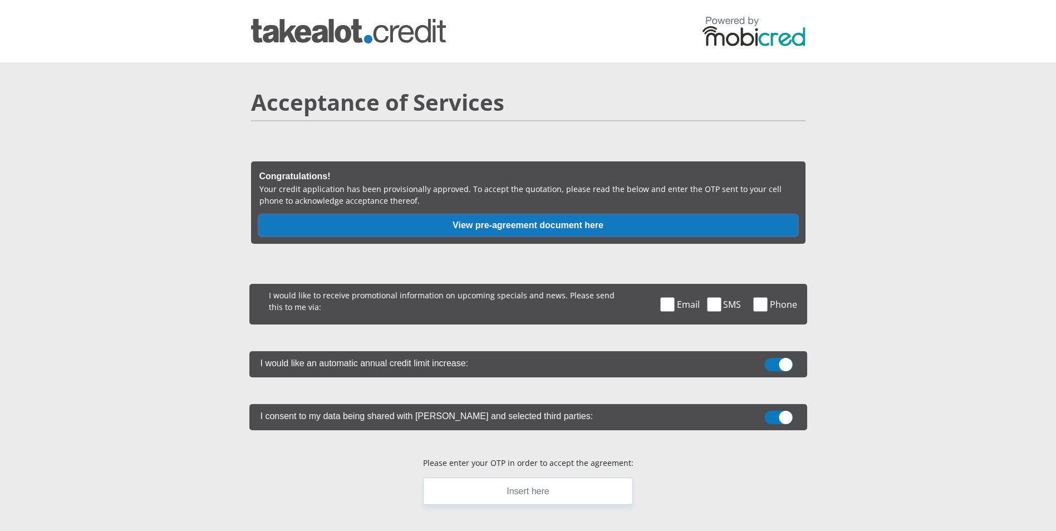
click at [525, 224] on button "View pre-agreement document here" at bounding box center [529, 226] width 538 height 20
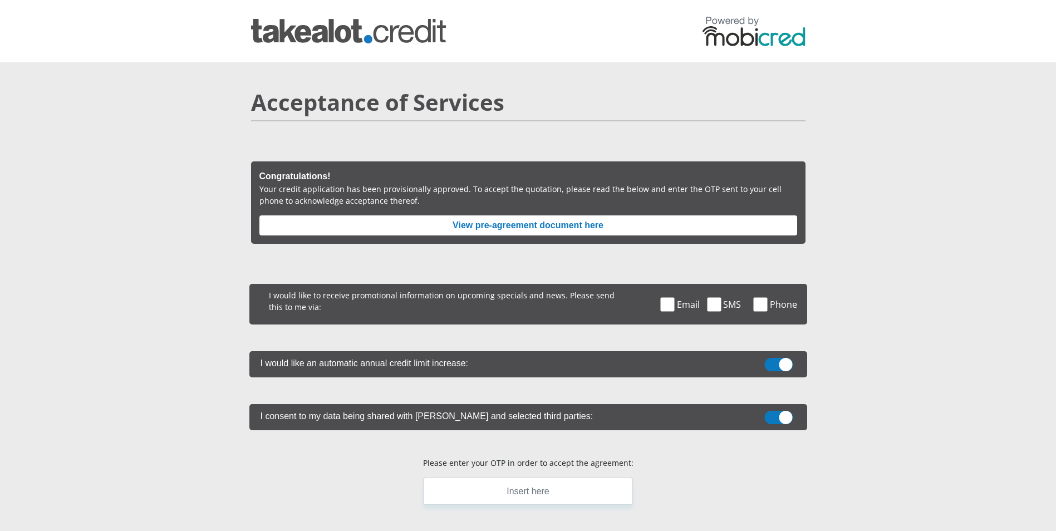
click at [669, 306] on span at bounding box center [668, 304] width 14 height 14
click at [680, 287] on input "Email" at bounding box center [680, 287] width 0 height 0
click at [711, 304] on span at bounding box center [714, 304] width 14 height 14
click at [726, 287] on input "SMS" at bounding box center [726, 287] width 0 height 0
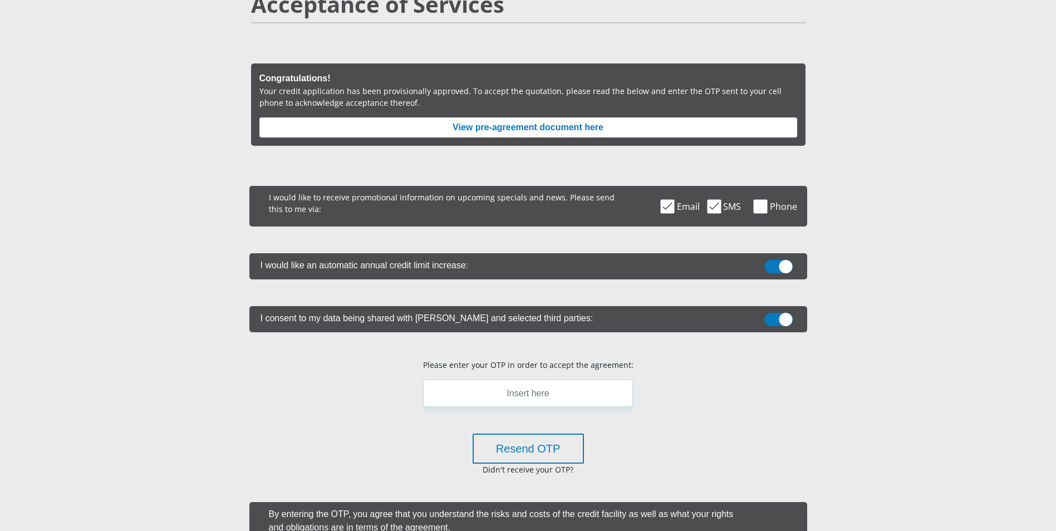
scroll to position [111, 0]
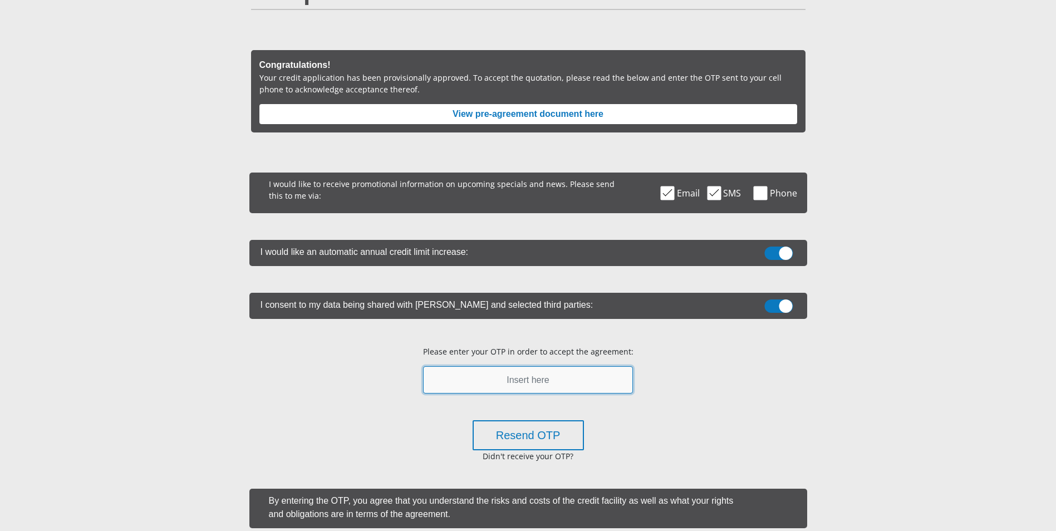
click at [537, 381] on input "text" at bounding box center [528, 379] width 210 height 27
click at [530, 382] on input "465442" at bounding box center [528, 379] width 210 height 27
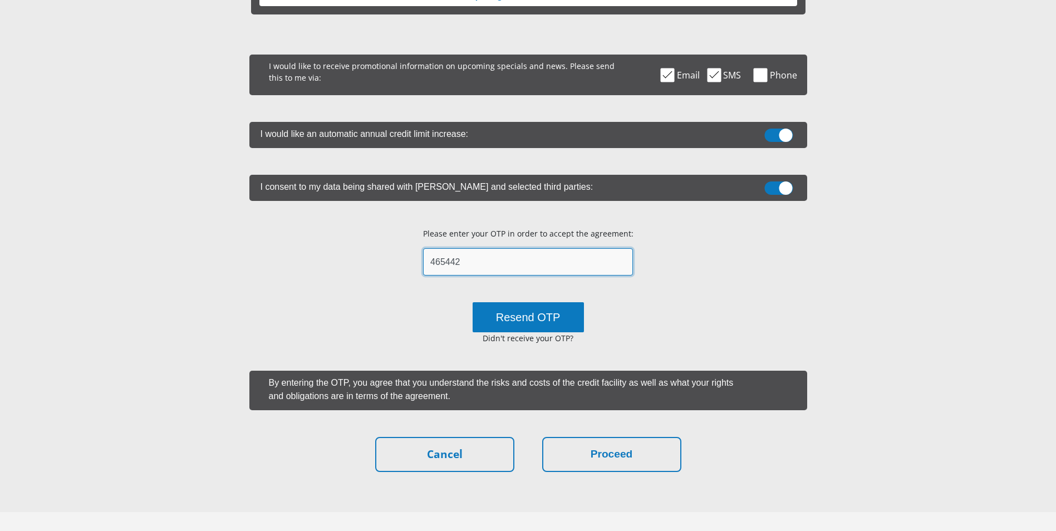
scroll to position [163, 0]
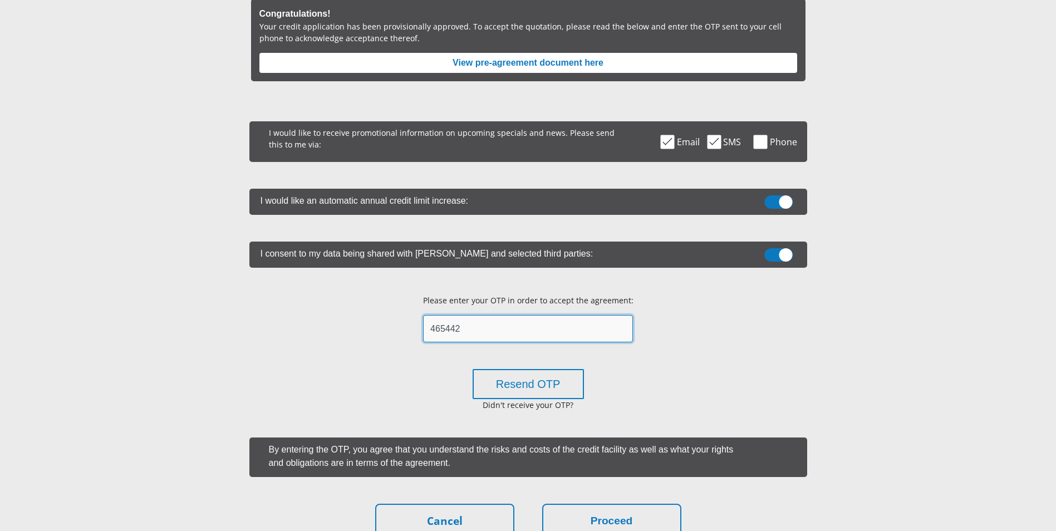
type input "465442"
click at [770, 253] on span at bounding box center [779, 254] width 28 height 13
click at [779, 251] on input "checkbox" at bounding box center [779, 251] width 0 height 0
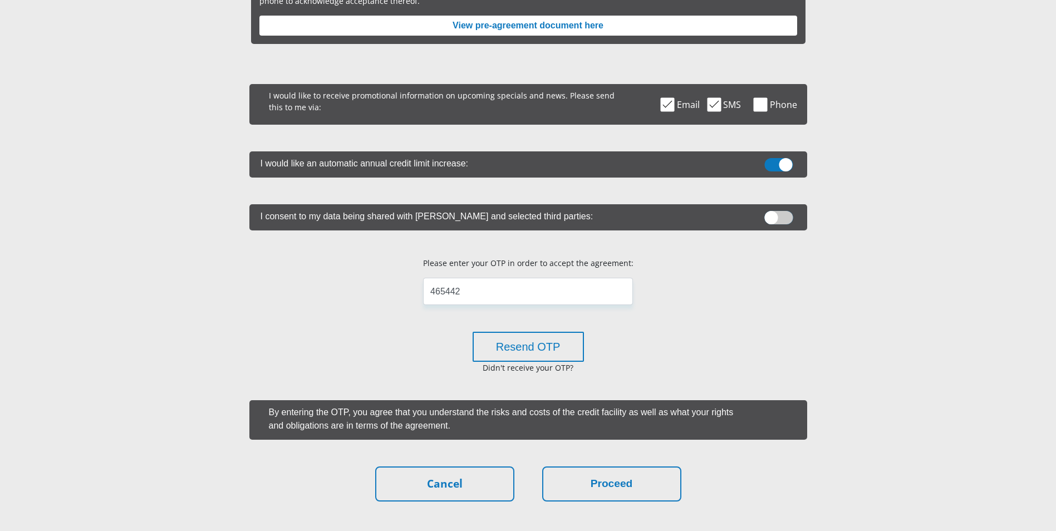
scroll to position [274, 0]
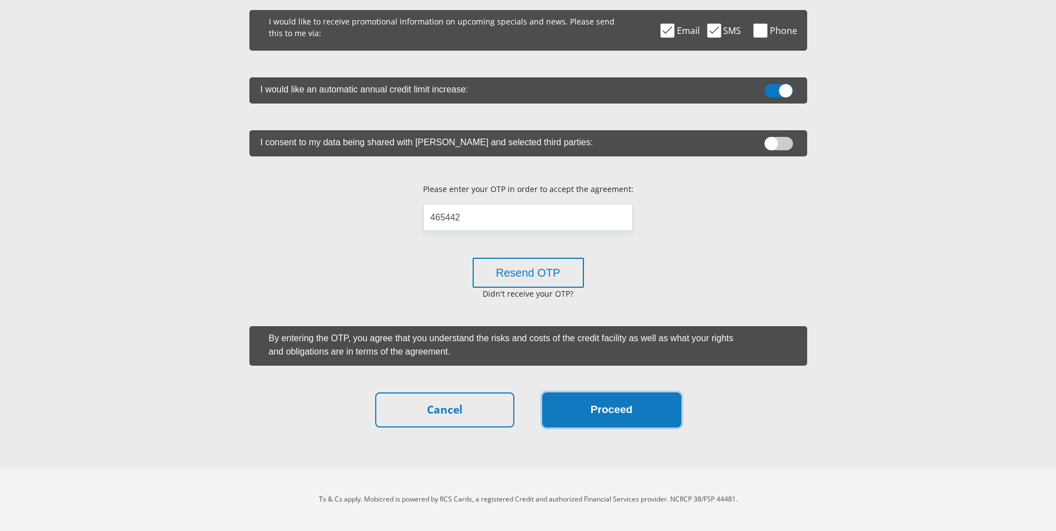
click at [602, 399] on button "Proceed" at bounding box center [611, 410] width 139 height 35
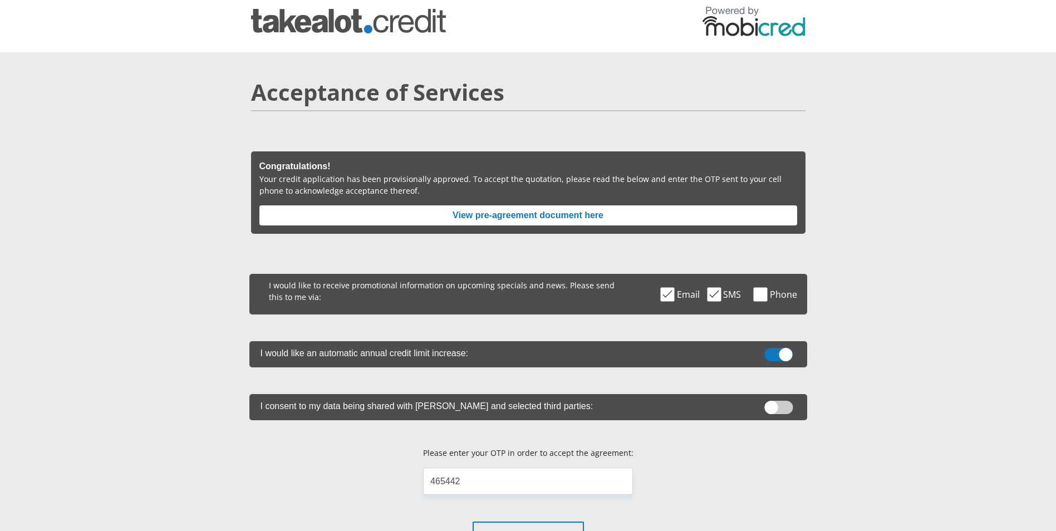
scroll to position [0, 0]
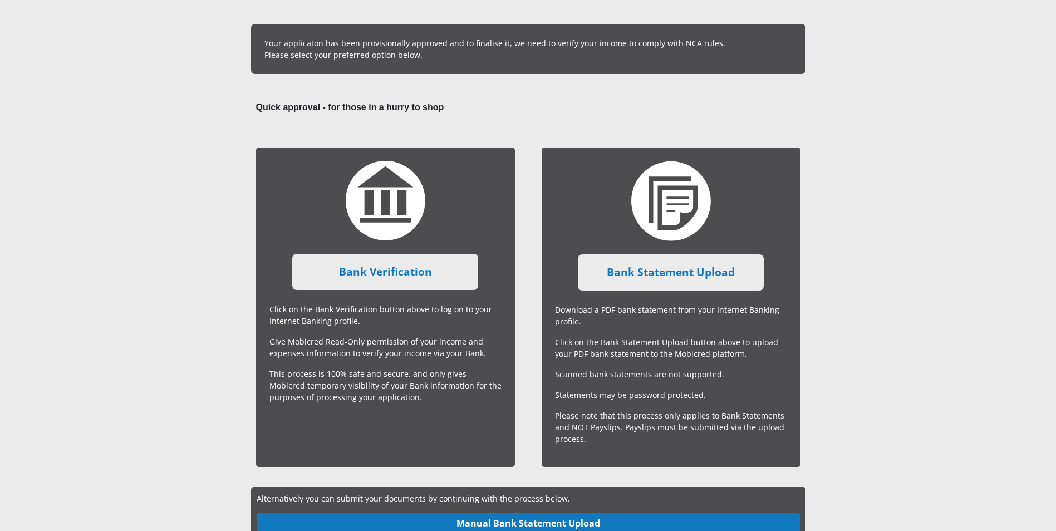
scroll to position [95, 0]
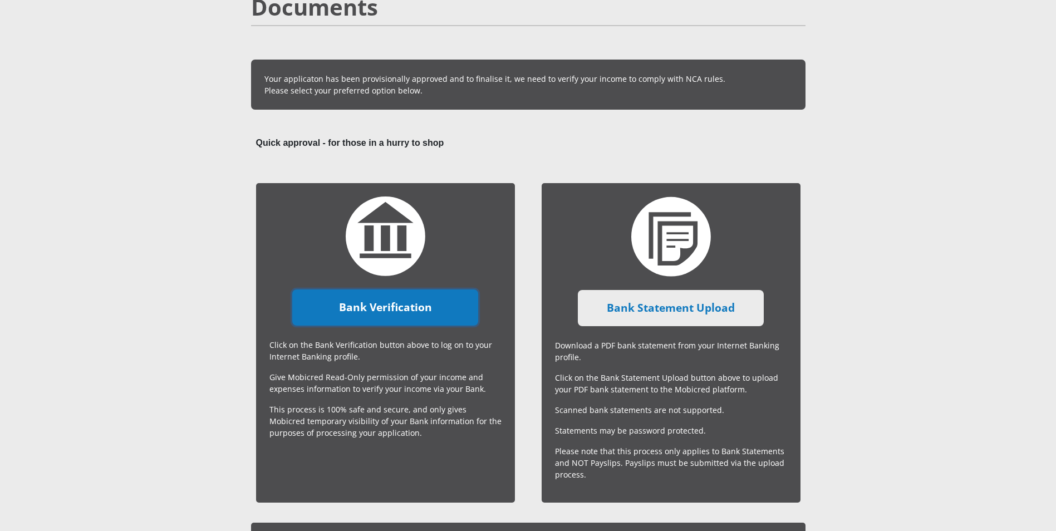
click at [416, 306] on link "Bank Verification" at bounding box center [385, 308] width 186 height 36
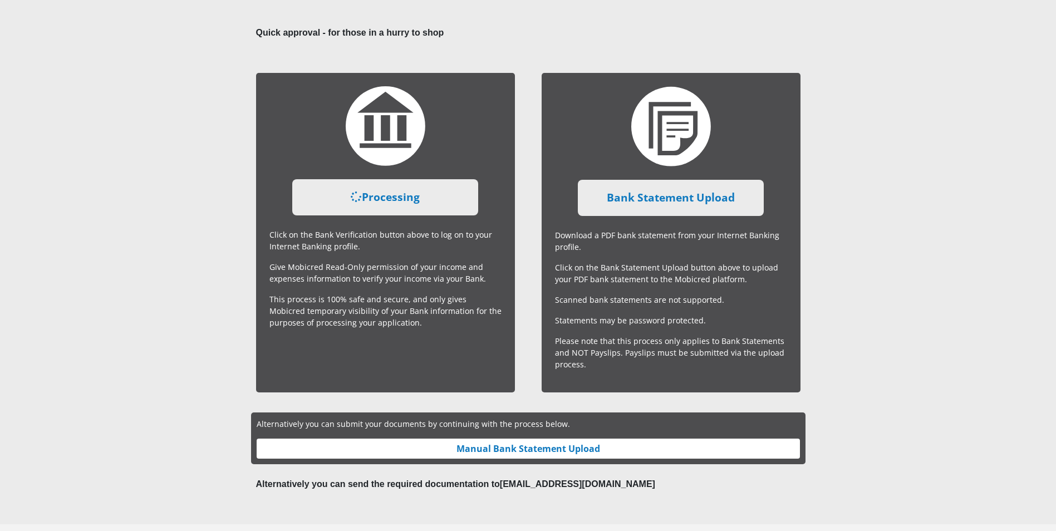
scroll to position [207, 0]
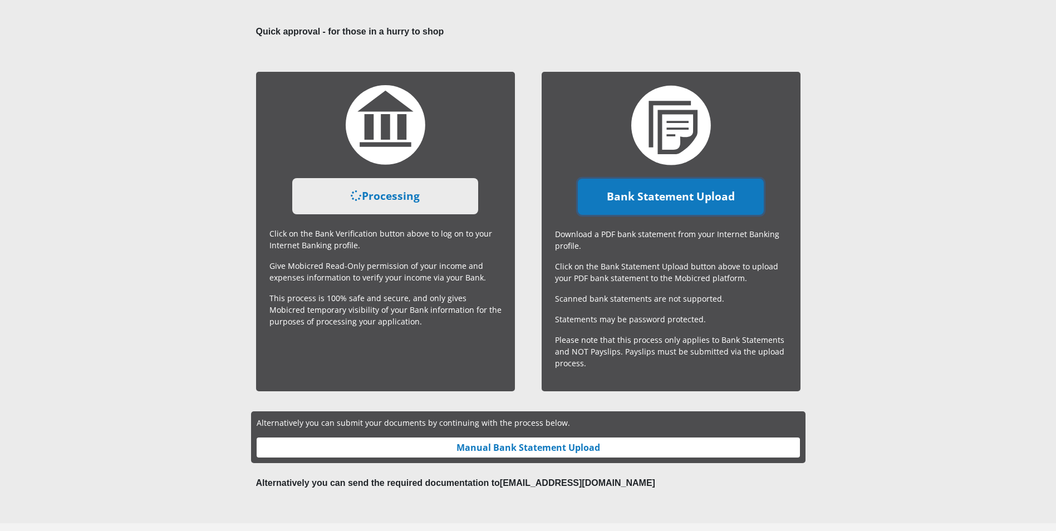
click at [654, 197] on link "Bank Statement Upload" at bounding box center [671, 197] width 186 height 36
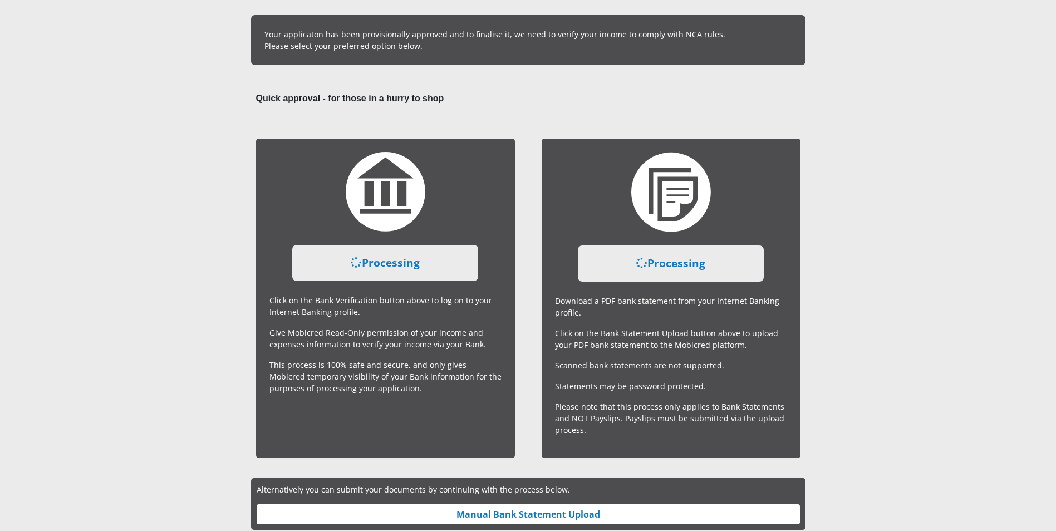
scroll to position [167, 0]
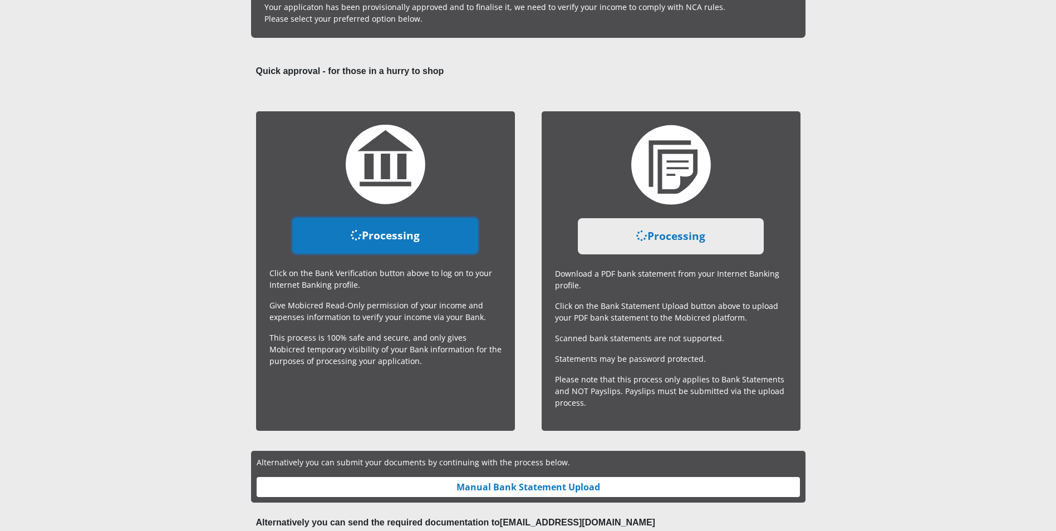
click at [423, 233] on link "Processing" at bounding box center [385, 236] width 186 height 36
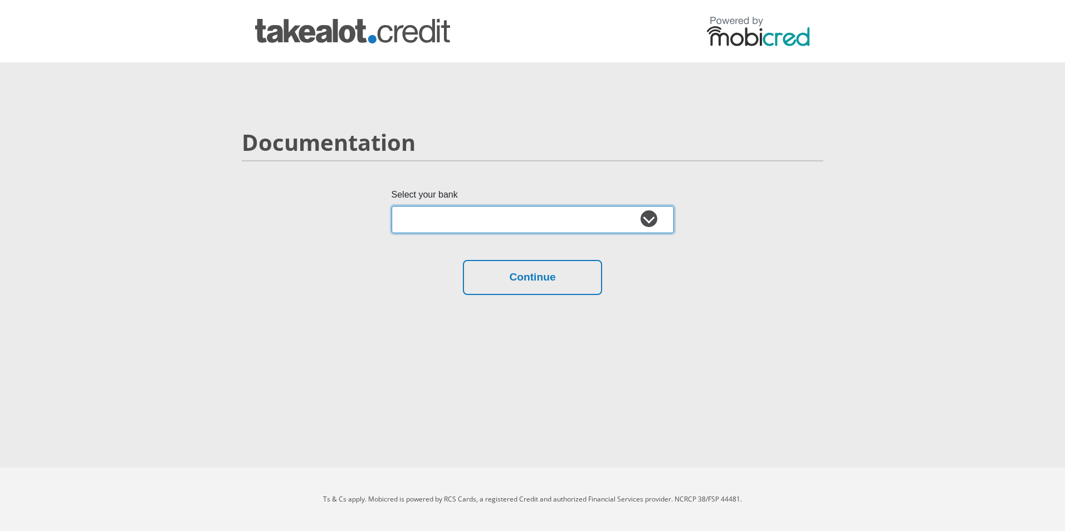
click at [649, 221] on select "Absa Capitec Bank Discovery Bank First National Bank Nedbank Standard Bank Tyme…" at bounding box center [533, 219] width 282 height 27
select select "{"id":"2","title":"Capitec Bank","institution":"Capitec","alias":"capitec","cou…"
click at [392, 206] on select "Absa Capitec Bank Discovery Bank First National Bank Nedbank Standard Bank Tyme…" at bounding box center [533, 219] width 282 height 27
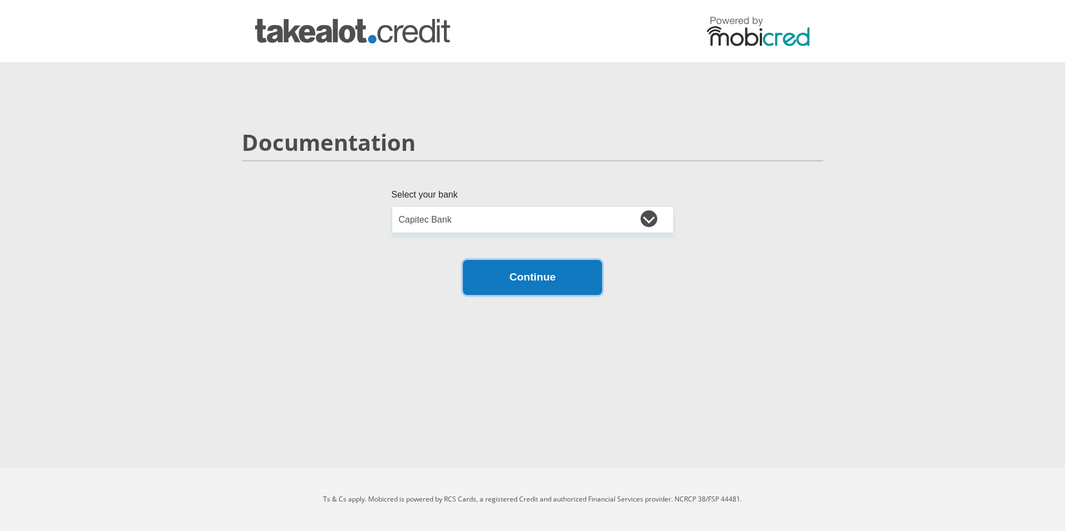
click at [508, 275] on button "Continue" at bounding box center [532, 277] width 139 height 35
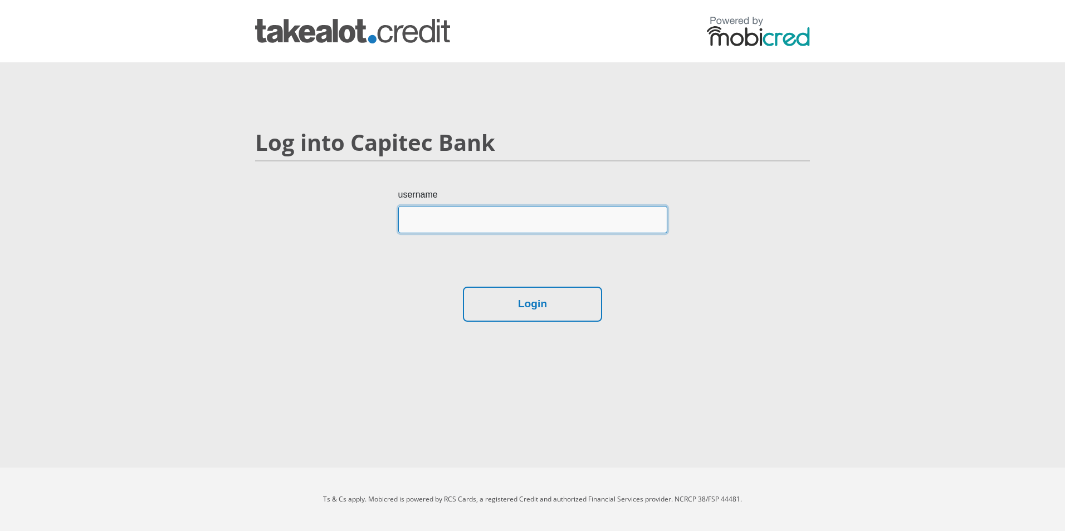
click at [521, 221] on input "username" at bounding box center [532, 219] width 269 height 27
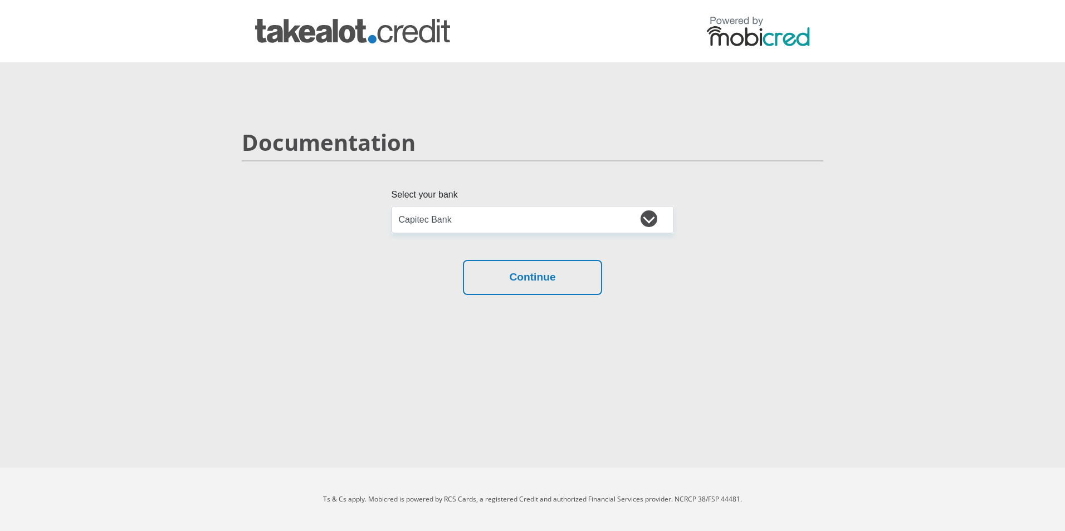
select select "{"id":"2","title":"Capitec Bank","institution":"Capitec","alias":"capitec","cou…"
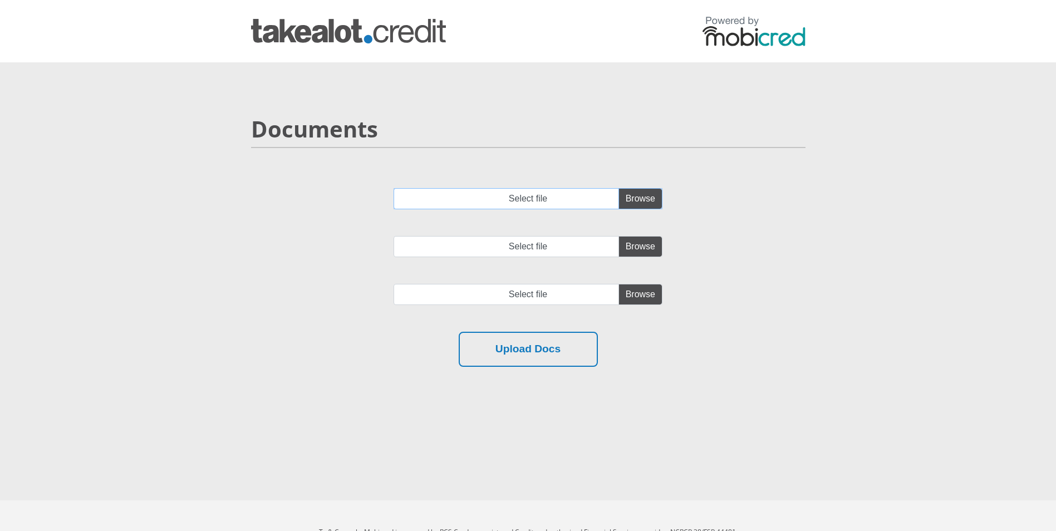
click at [639, 198] on input "Select file" at bounding box center [528, 198] width 269 height 21
type input "C:\fakepath\account_statement.pdf"
click at [641, 247] on input "Select file" at bounding box center [528, 246] width 269 height 21
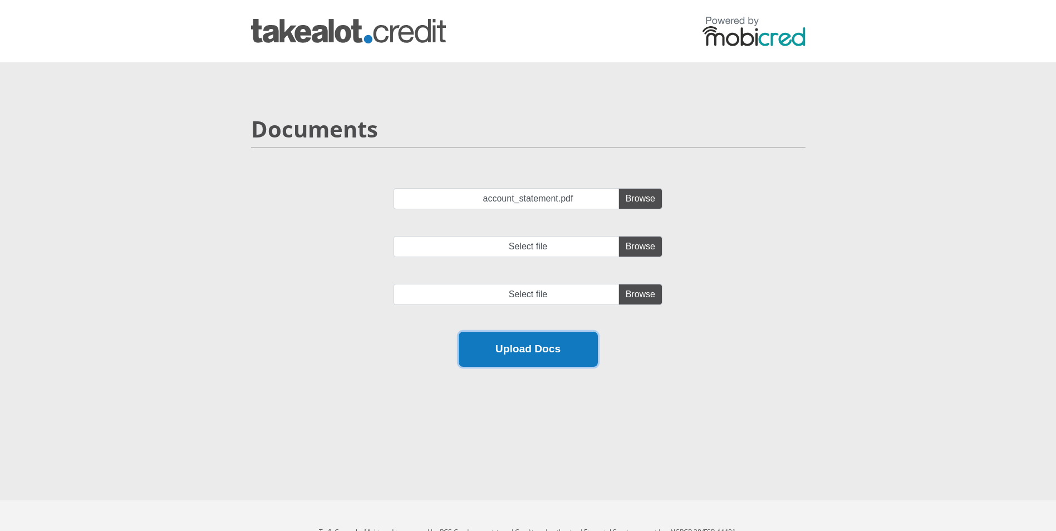
click at [506, 350] on button "Upload Docs" at bounding box center [528, 349] width 139 height 35
